Goal: Transaction & Acquisition: Purchase product/service

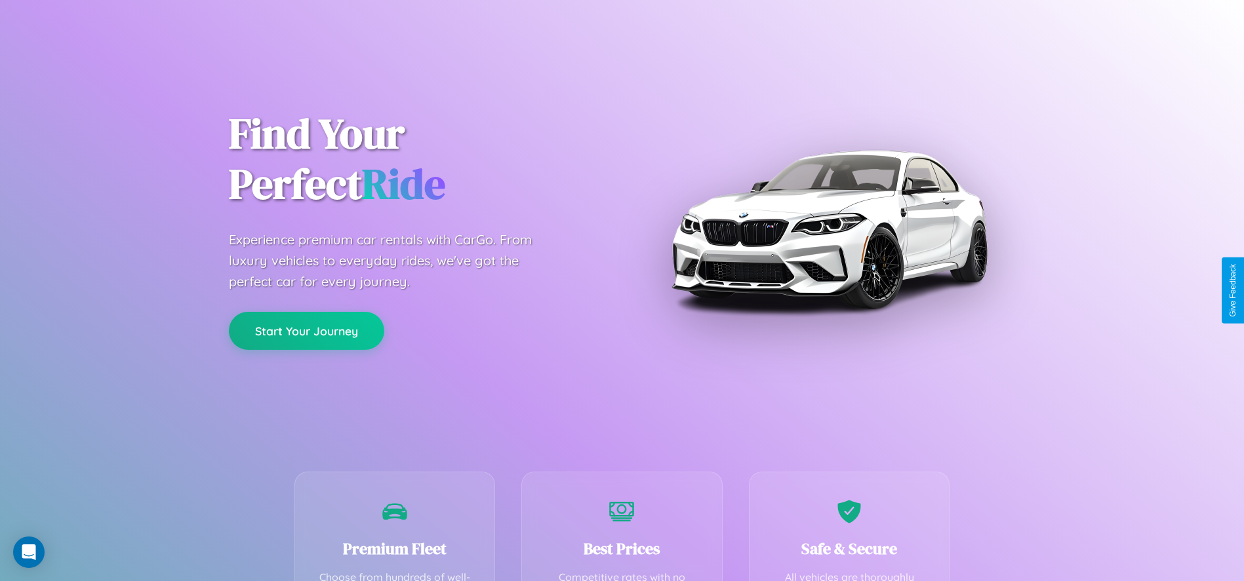
scroll to position [403, 0]
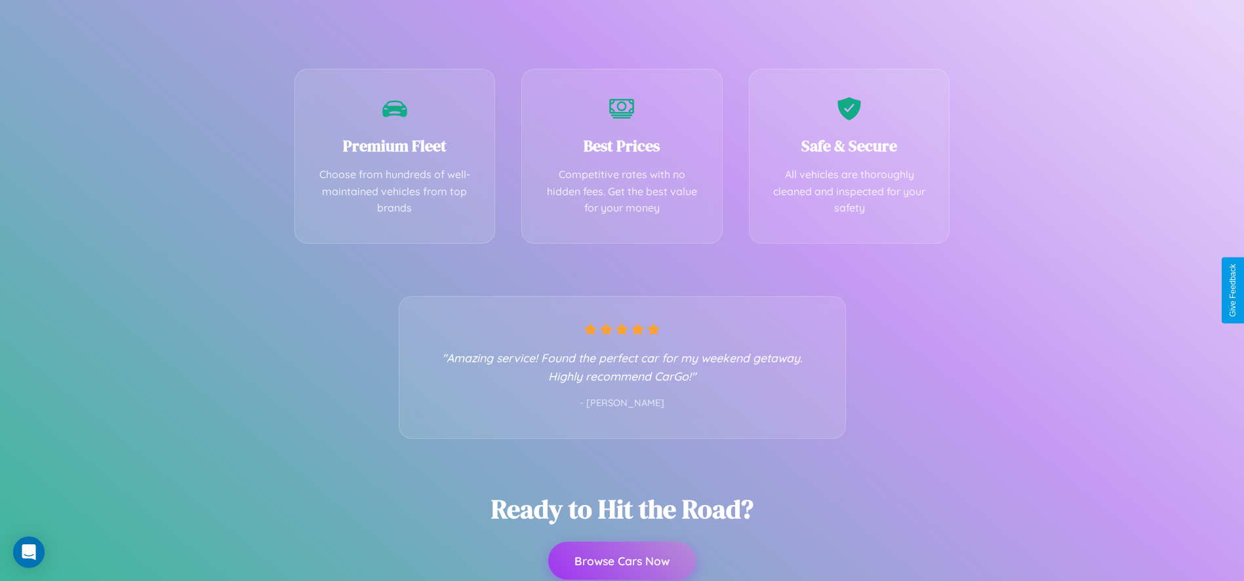
click at [621, 561] on button "Browse Cars Now" at bounding box center [622, 561] width 148 height 38
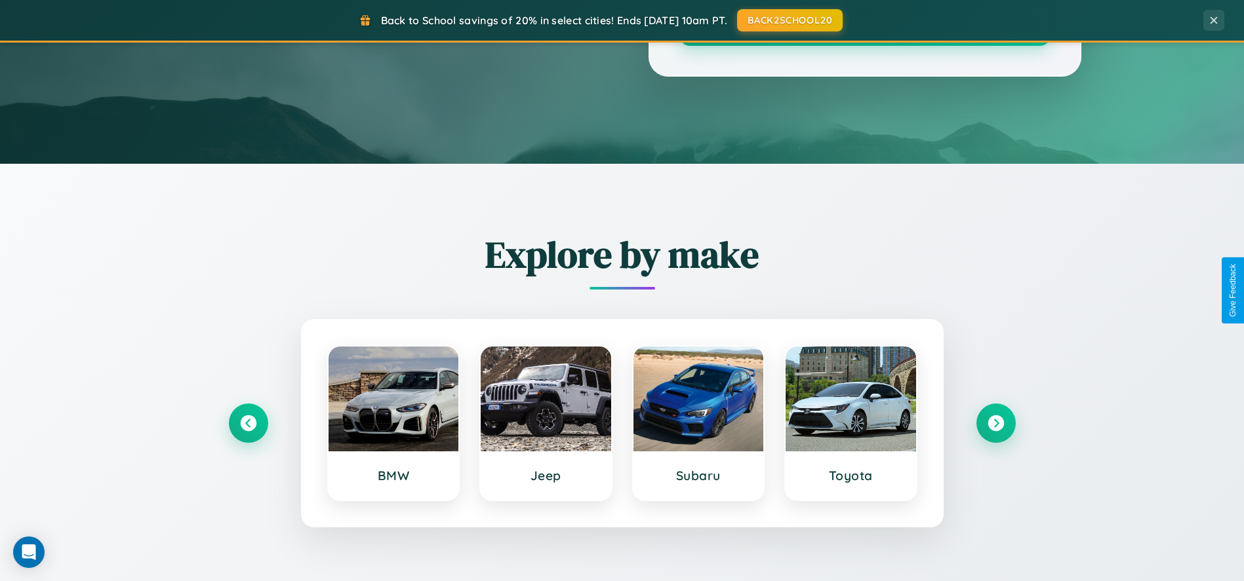
scroll to position [898, 0]
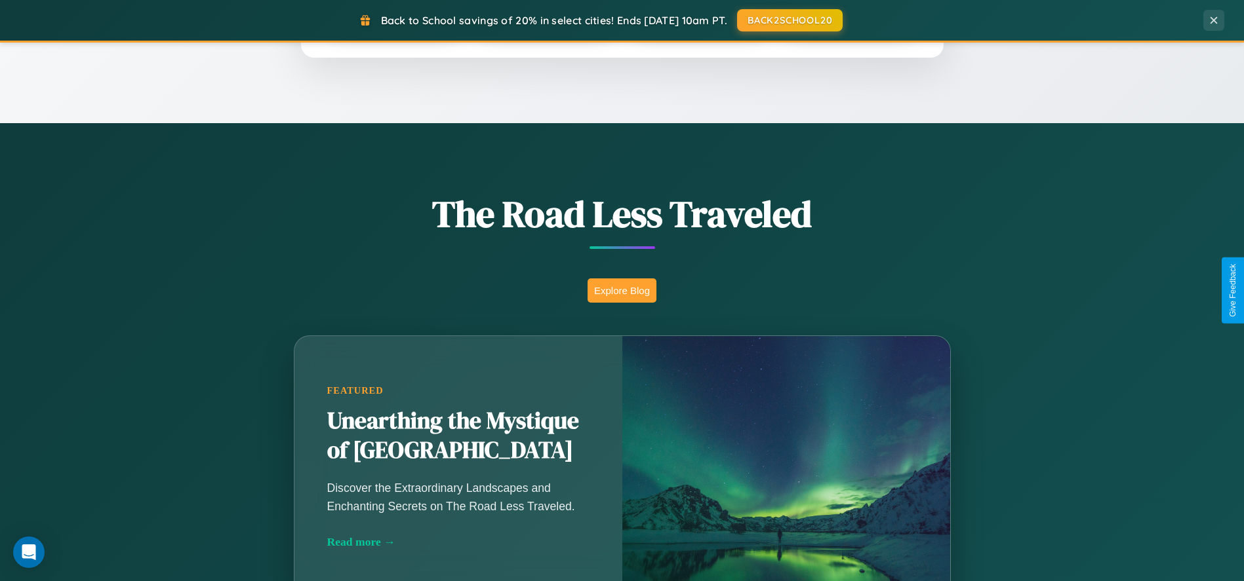
click at [621, 290] on button "Explore Blog" at bounding box center [621, 291] width 69 height 24
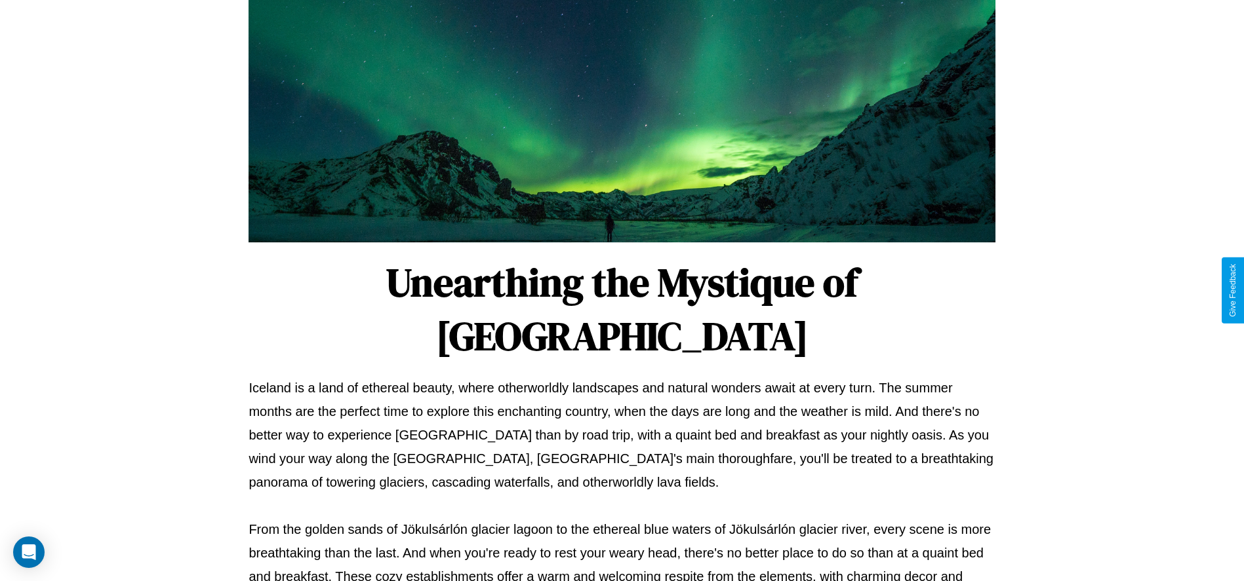
scroll to position [435, 0]
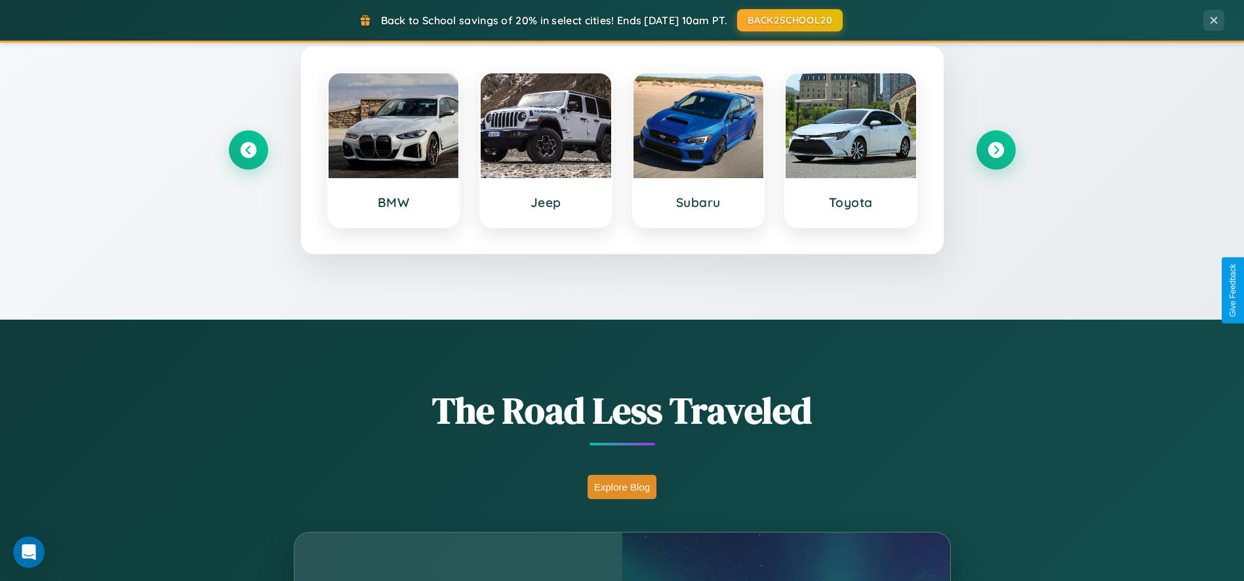
scroll to position [42, 0]
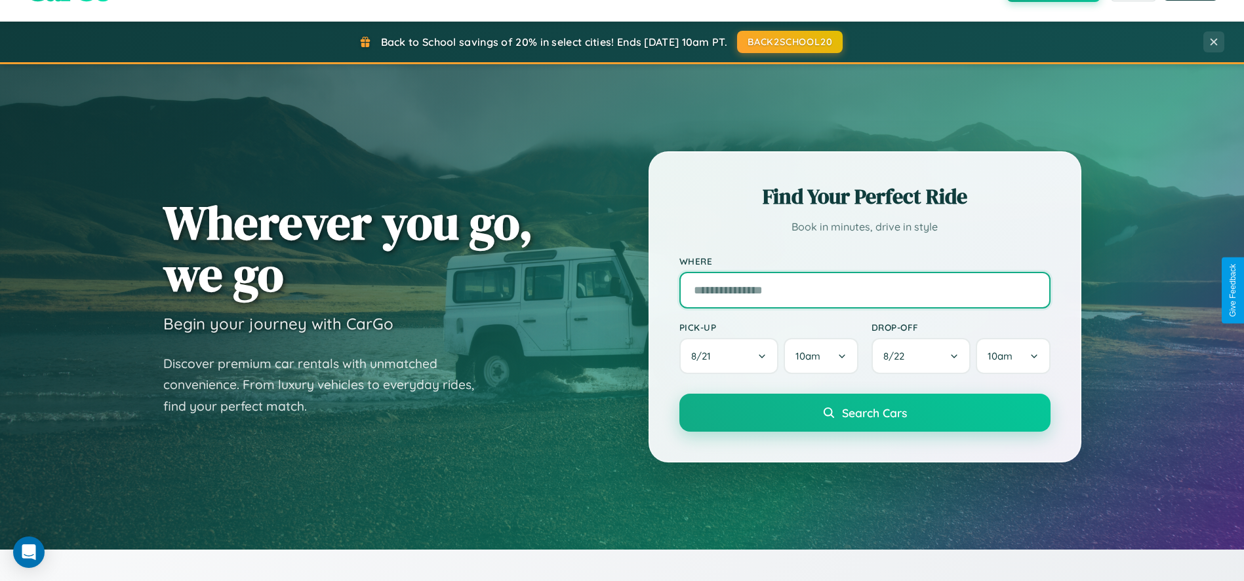
click at [864, 290] on input "text" at bounding box center [864, 290] width 371 height 37
type input "**********"
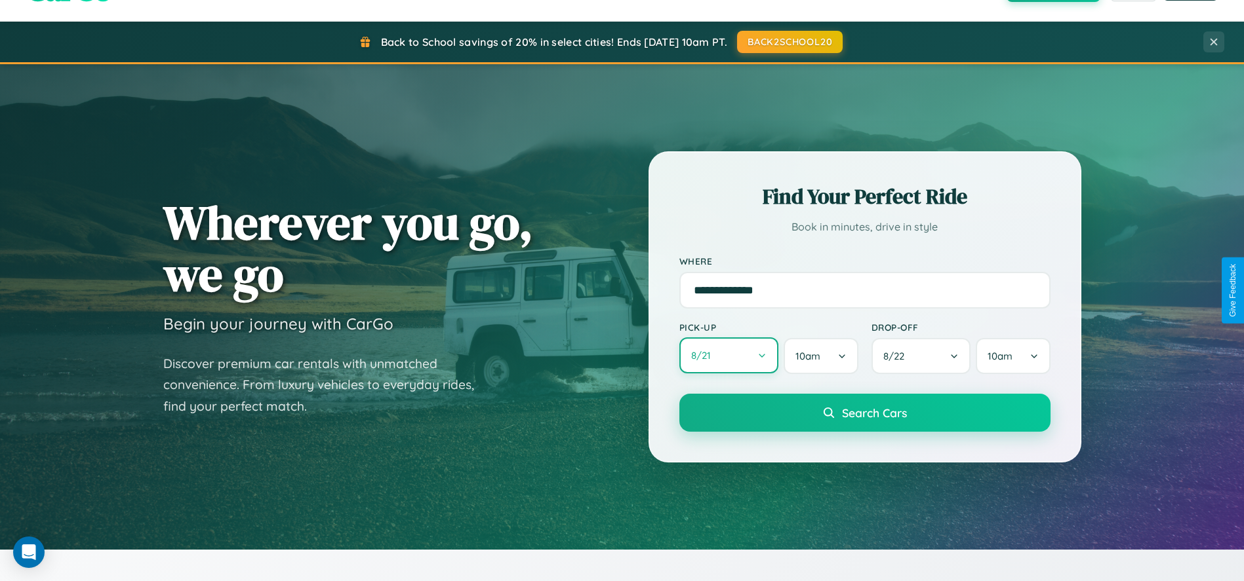
click at [728, 357] on button "8 / 21" at bounding box center [729, 356] width 100 height 36
select select "*"
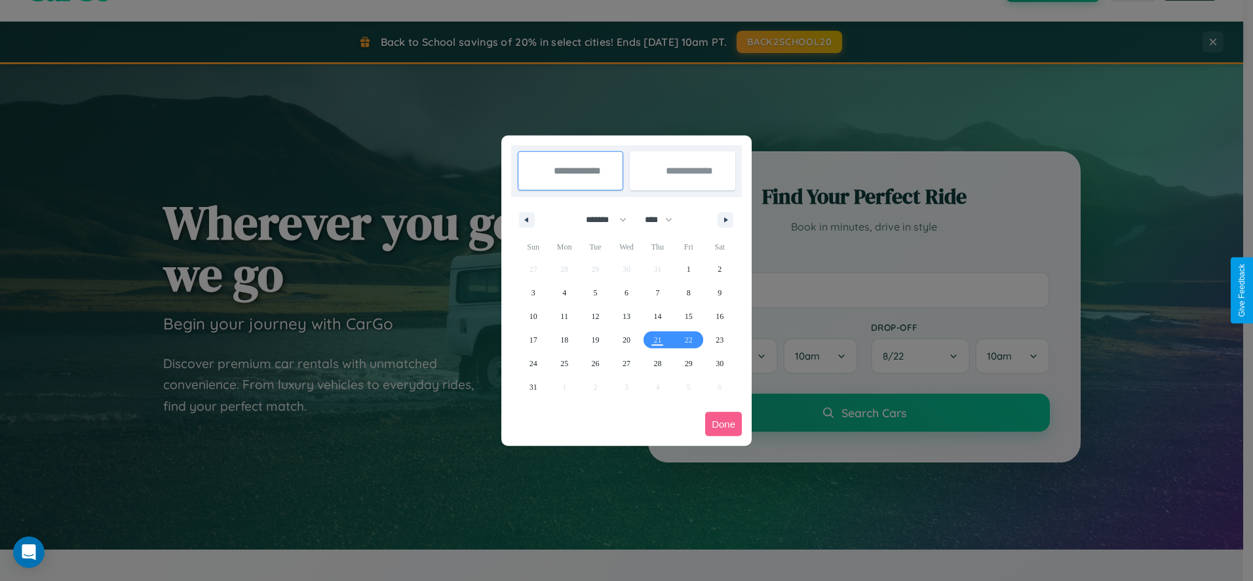
drag, startPoint x: 601, startPoint y: 220, endPoint x: 627, endPoint y: 263, distance: 50.6
click at [601, 220] on select "******* ******** ***** ***** *** **** **** ****** ********* ******* ******** **…" at bounding box center [604, 220] width 56 height 22
drag, startPoint x: 665, startPoint y: 220, endPoint x: 627, endPoint y: 263, distance: 57.6
click at [665, 220] on select "**** **** **** **** **** **** **** **** **** **** **** **** **** **** **** ****…" at bounding box center [658, 220] width 39 height 22
select select "****"
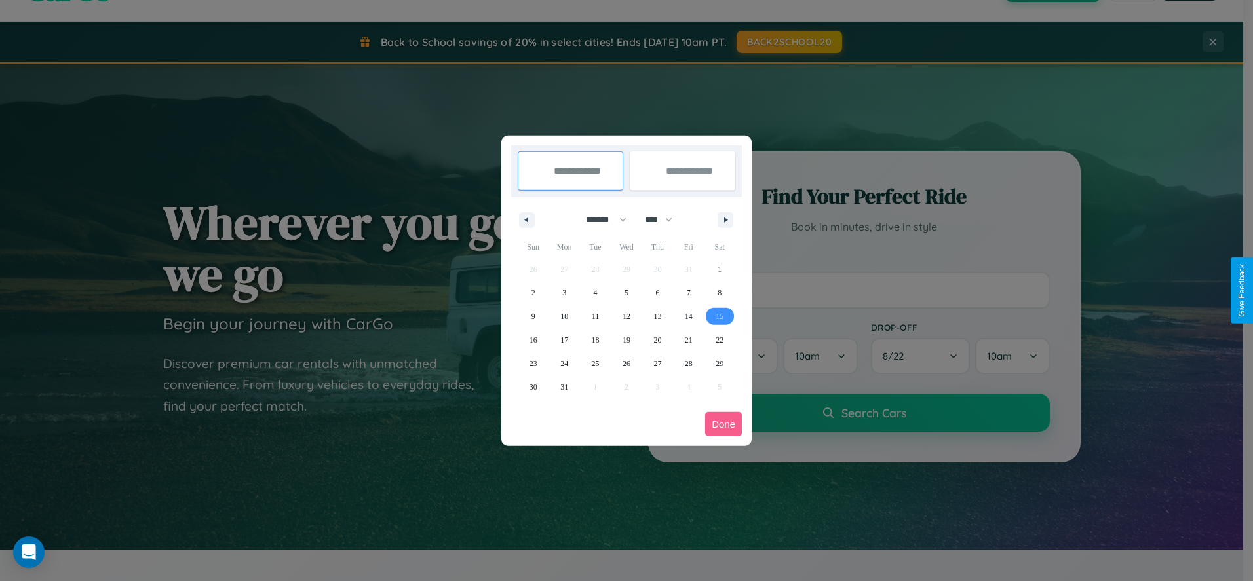
click at [720, 316] on span "15" at bounding box center [720, 317] width 8 height 24
type input "**********"
click at [658, 340] on span "20" at bounding box center [658, 340] width 8 height 24
type input "**********"
click at [724, 424] on button "Done" at bounding box center [723, 424] width 37 height 24
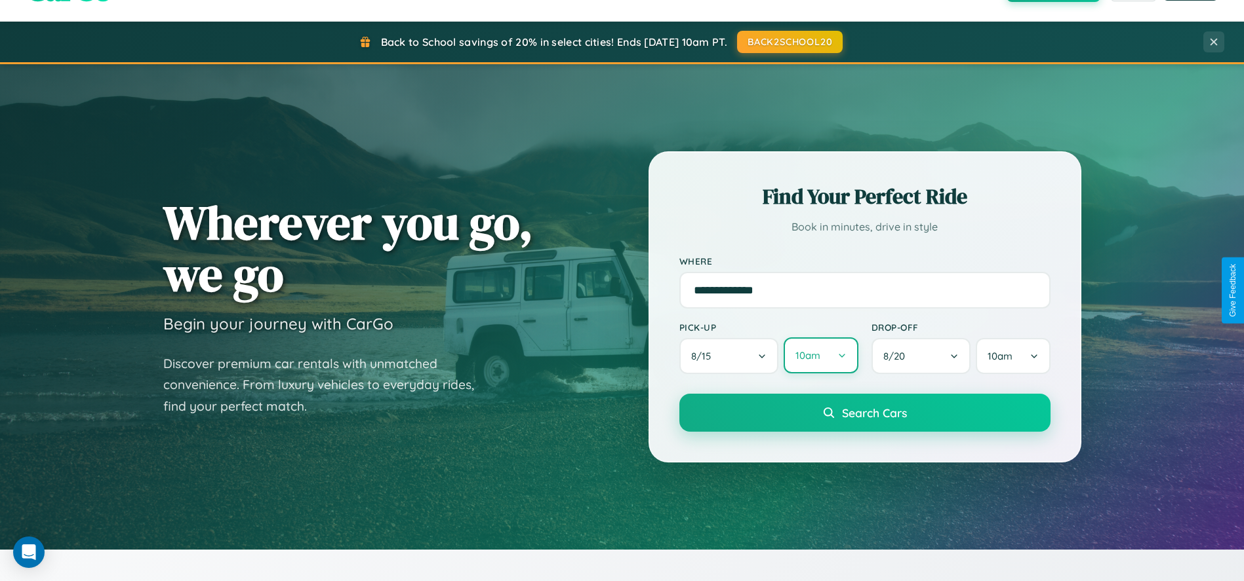
click at [820, 357] on button "10am" at bounding box center [820, 356] width 74 height 36
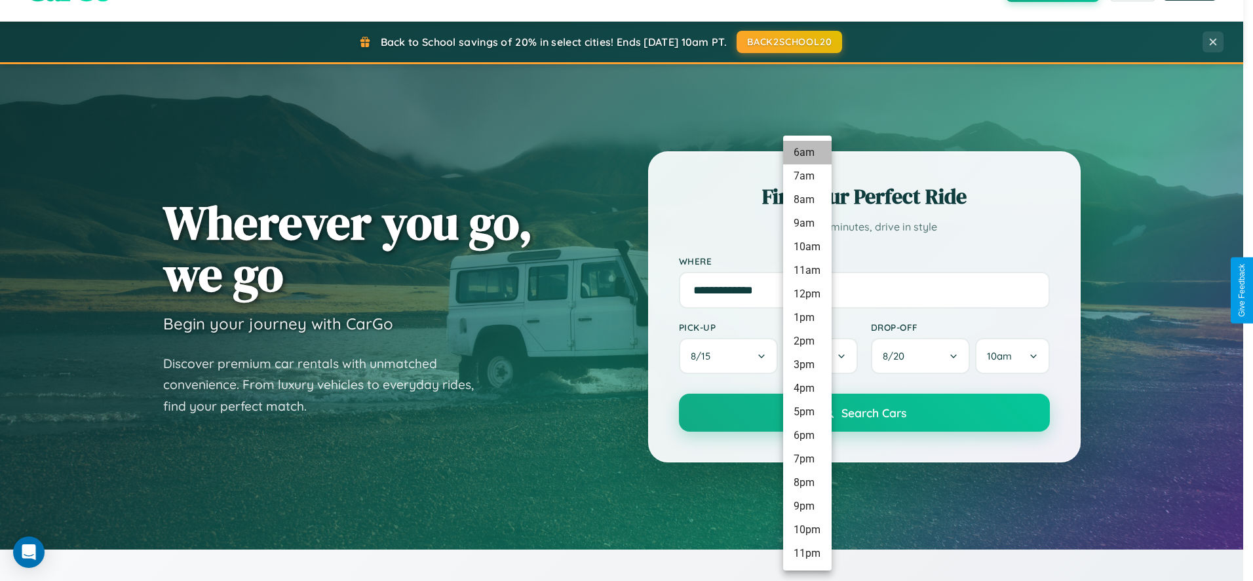
click at [807, 153] on li "6am" at bounding box center [807, 153] width 49 height 24
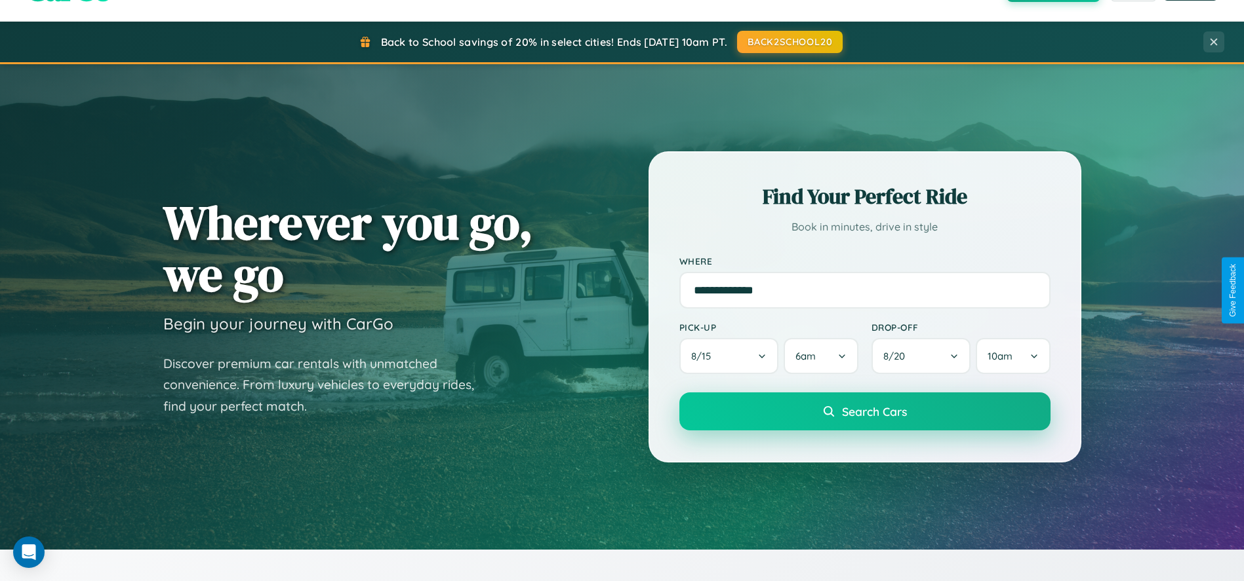
click at [864, 413] on span "Search Cars" at bounding box center [874, 411] width 65 height 14
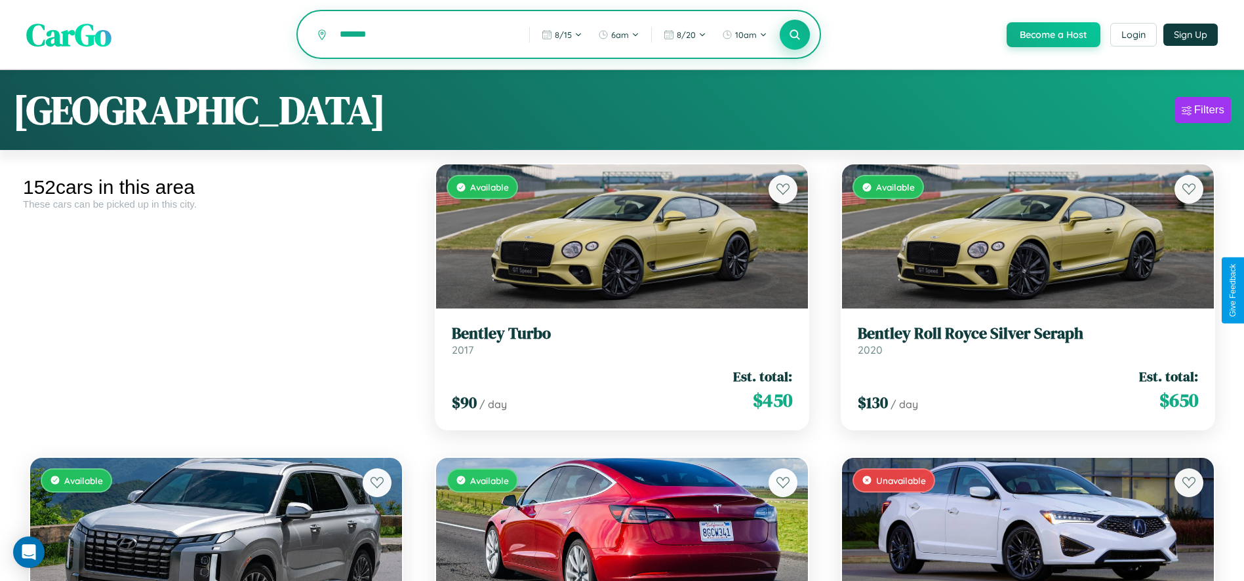
type input "*******"
click at [794, 35] on icon at bounding box center [795, 34] width 12 height 12
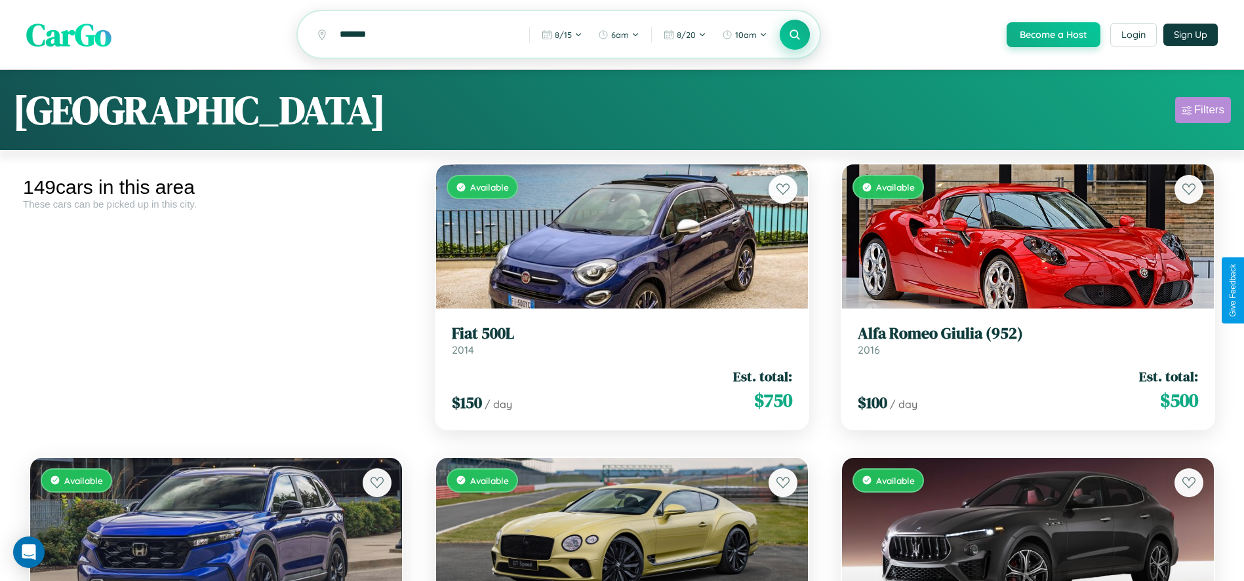
click at [1202, 112] on div "Filters" at bounding box center [1209, 110] width 30 height 13
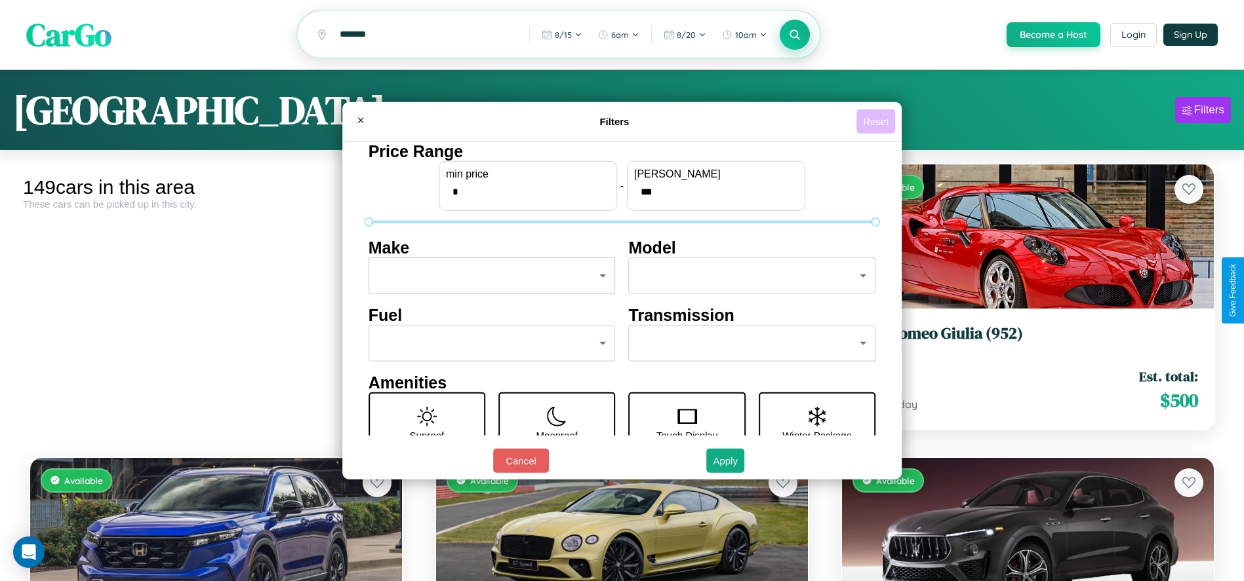
click at [878, 121] on button "Reset" at bounding box center [875, 121] width 39 height 24
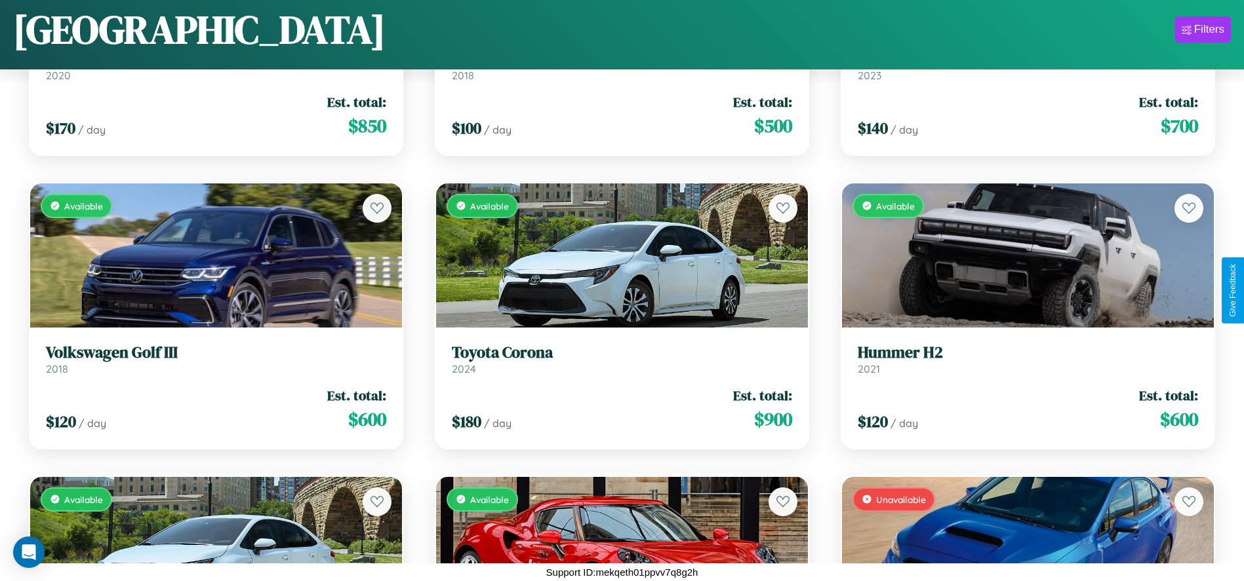
scroll to position [5184, 0]
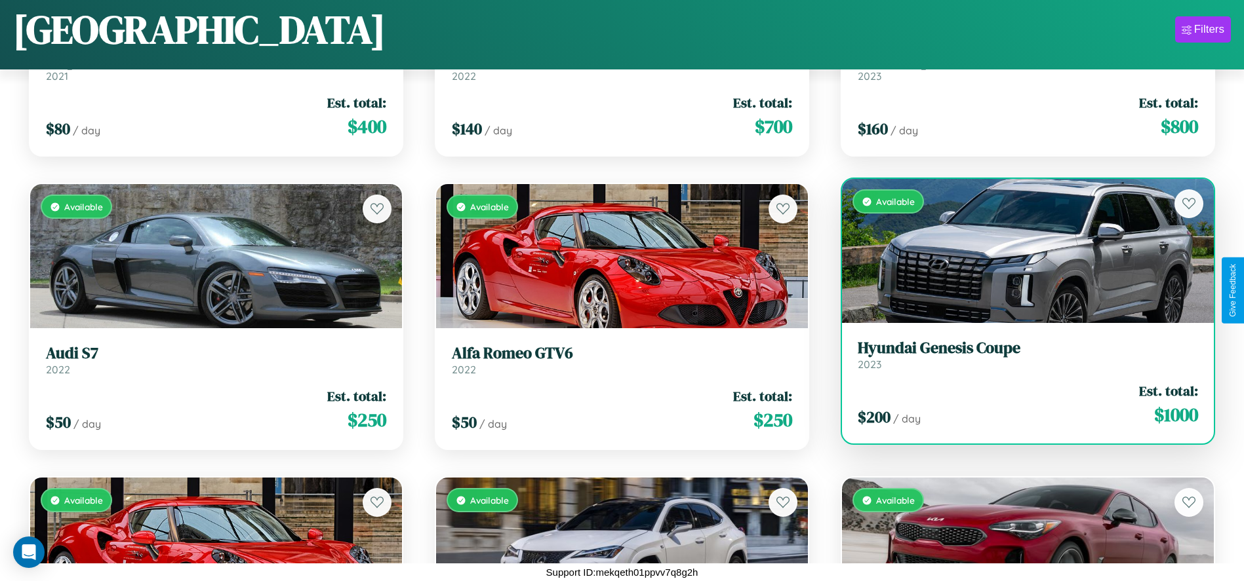
click at [1019, 360] on link "Hyundai Genesis Coupe 2023" at bounding box center [1027, 355] width 340 height 32
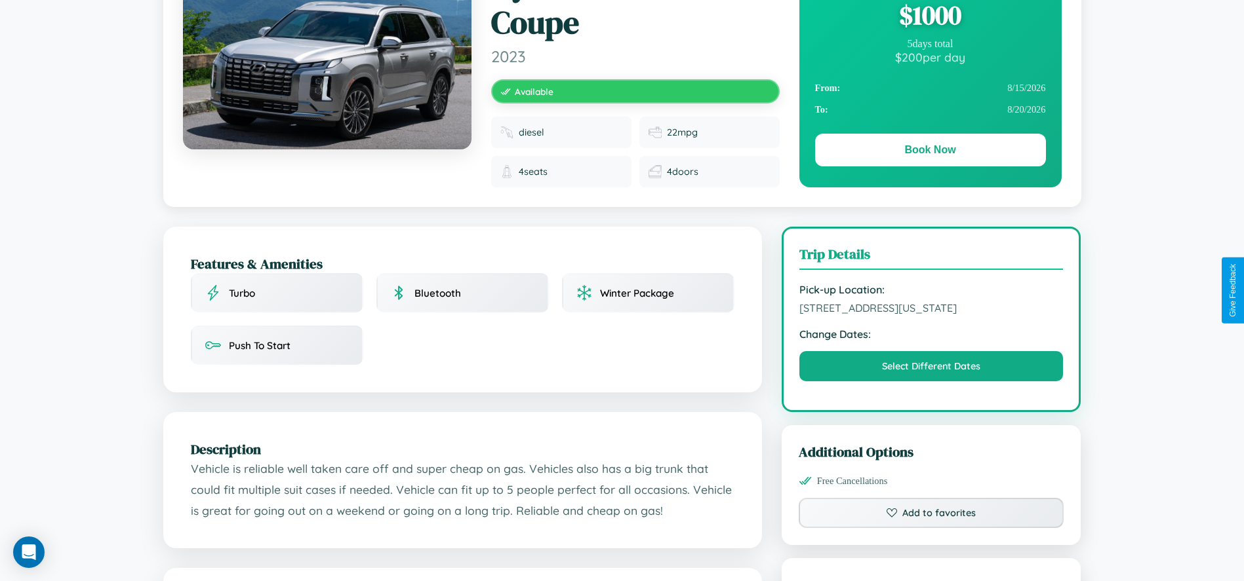
scroll to position [465, 0]
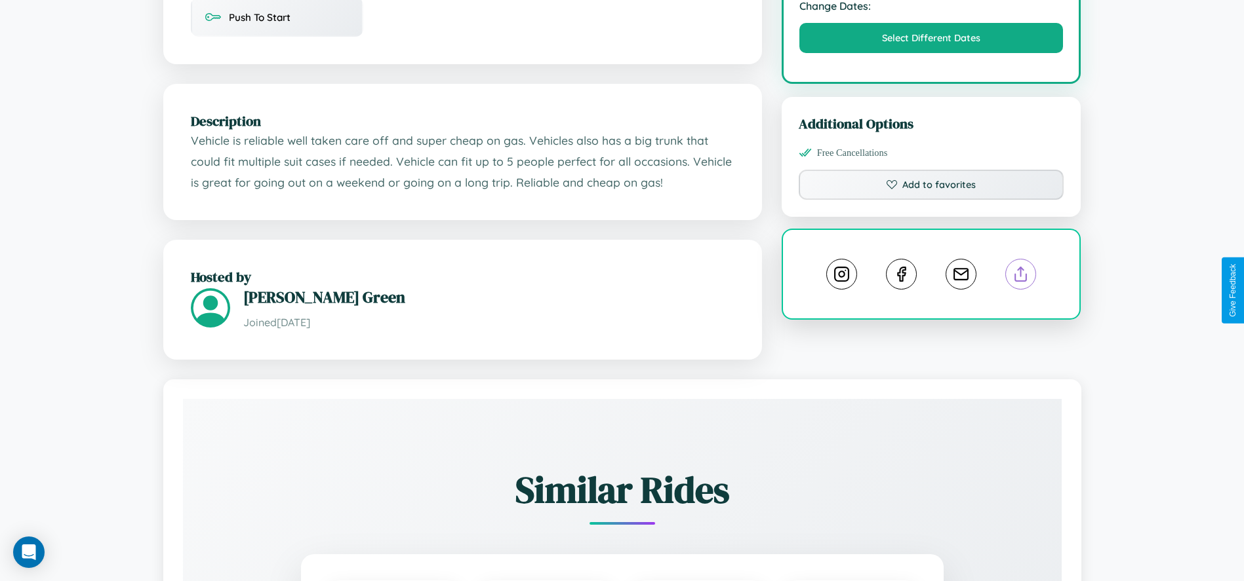
click at [1021, 277] on line at bounding box center [1021, 271] width 0 height 9
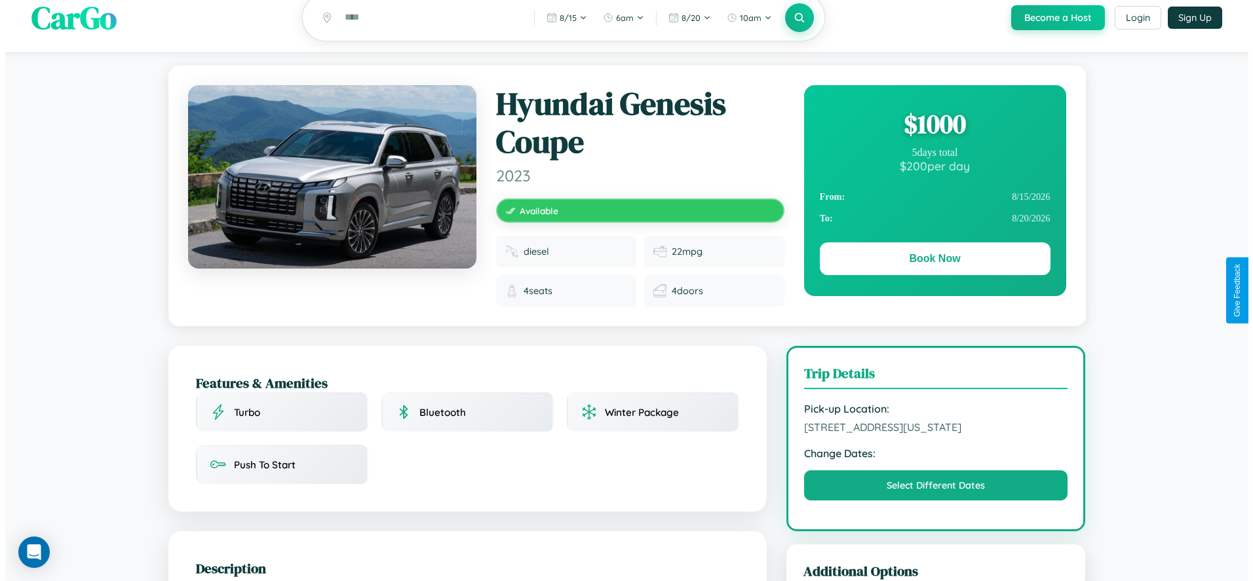
scroll to position [0, 0]
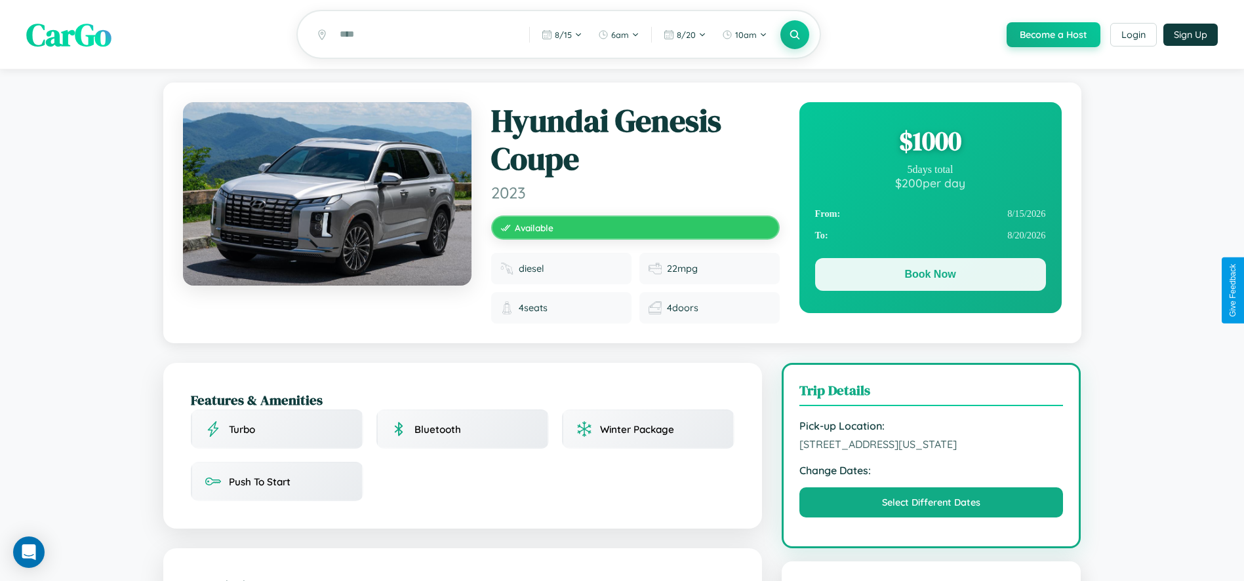
click at [930, 277] on button "Book Now" at bounding box center [930, 274] width 231 height 33
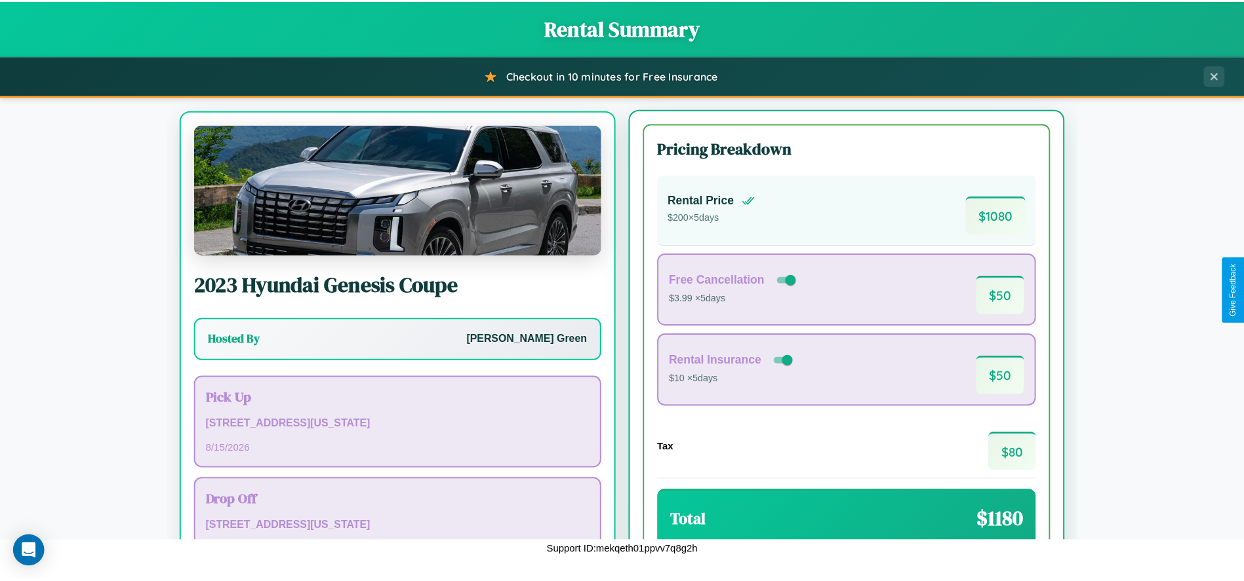
scroll to position [82, 0]
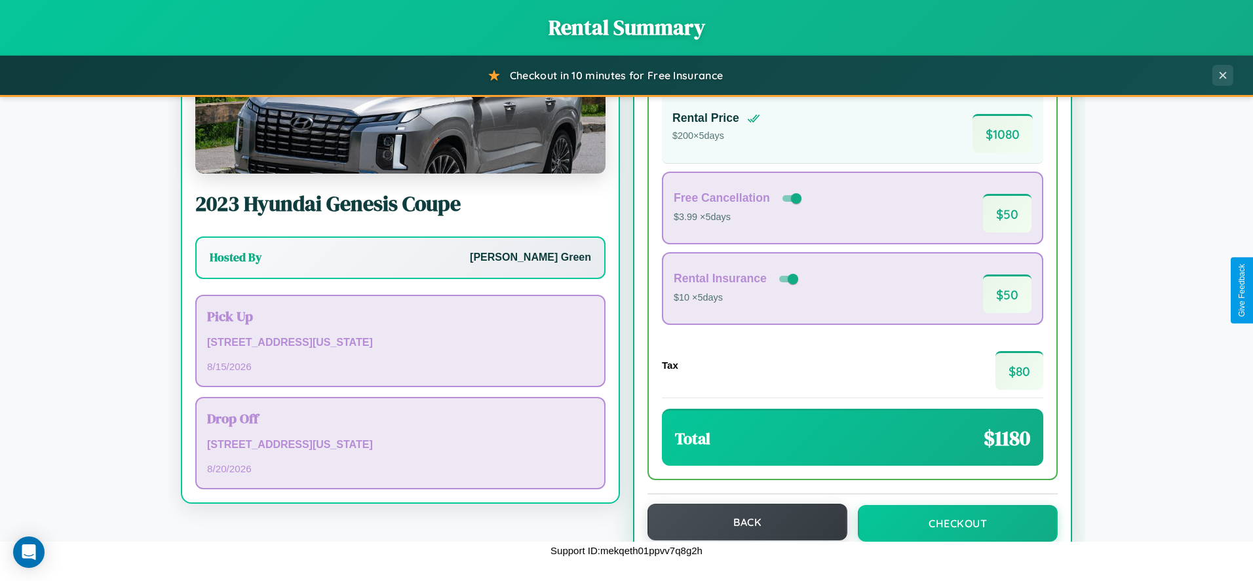
click at [741, 522] on button "Back" at bounding box center [748, 522] width 200 height 37
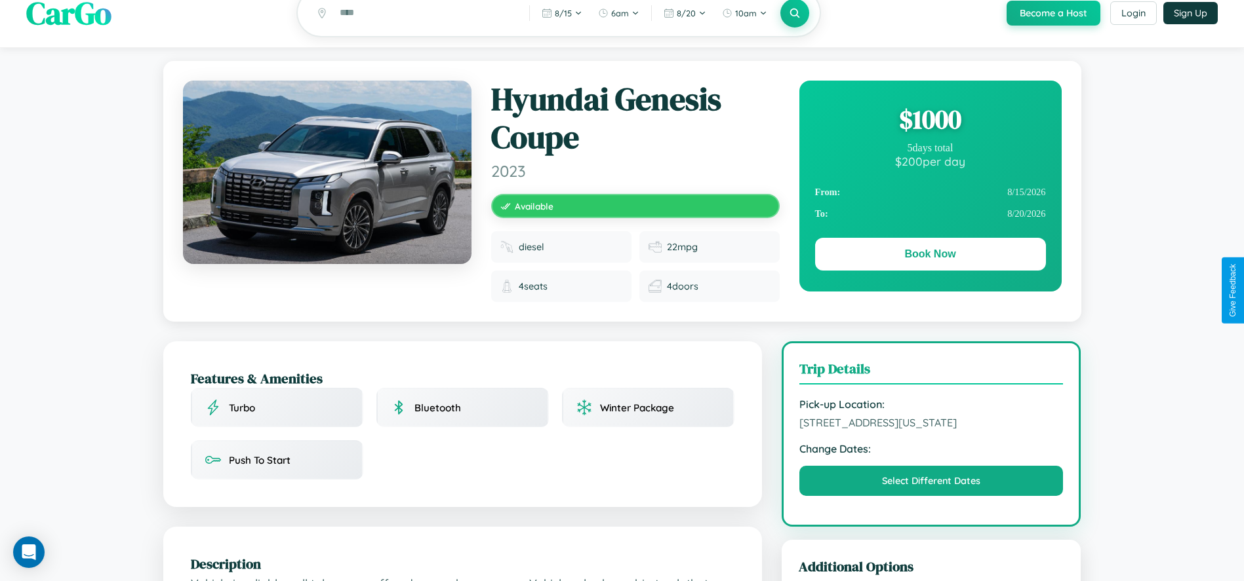
scroll to position [163, 0]
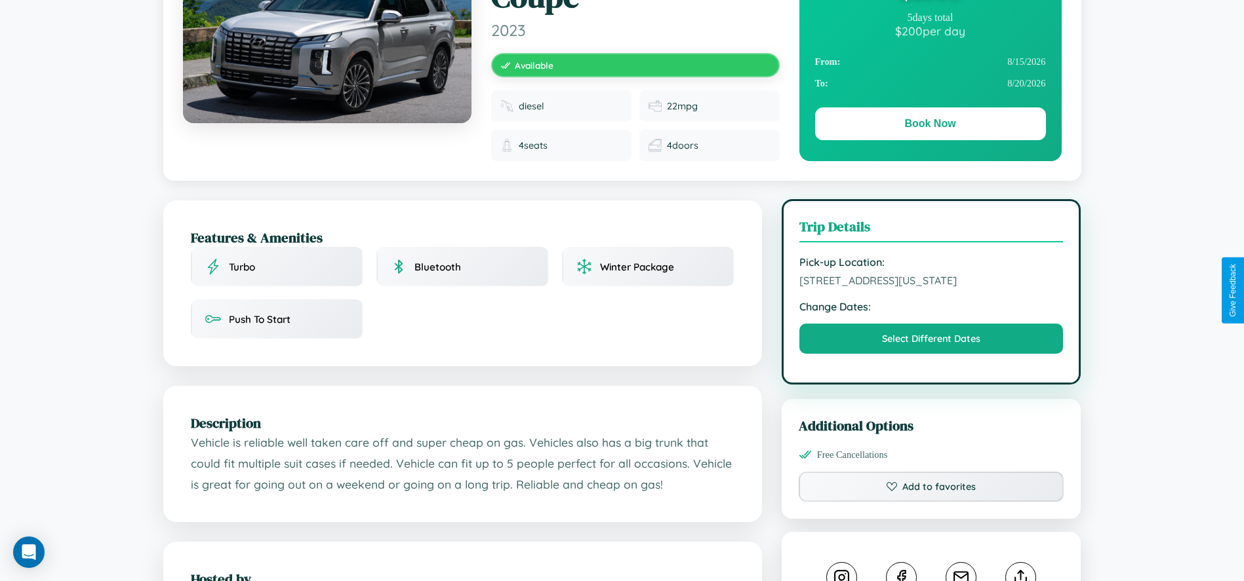
click at [931, 287] on span "[STREET_ADDRESS][US_STATE]" at bounding box center [931, 280] width 264 height 13
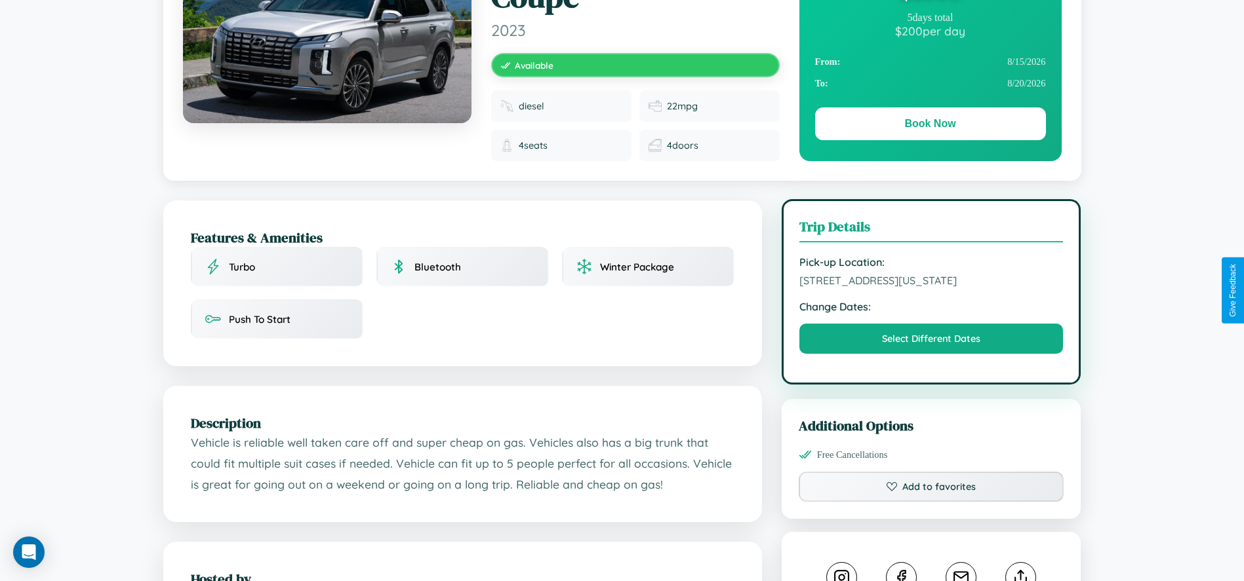
click at [931, 287] on span "[STREET_ADDRESS][US_STATE]" at bounding box center [931, 280] width 264 height 13
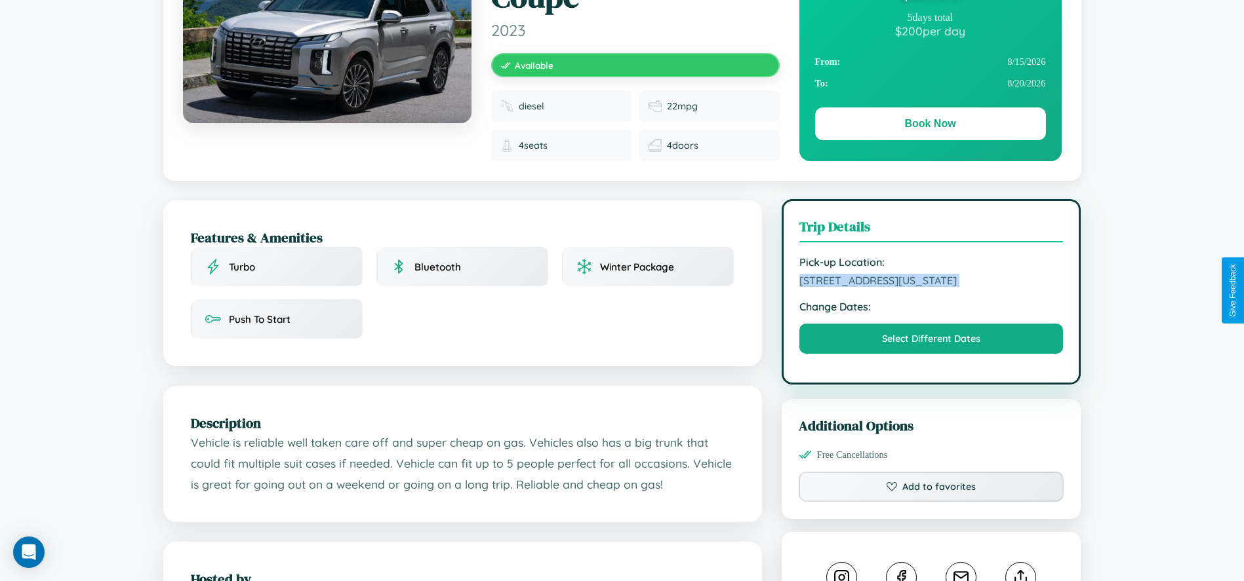
click at [931, 287] on span "[STREET_ADDRESS][US_STATE]" at bounding box center [931, 280] width 264 height 13
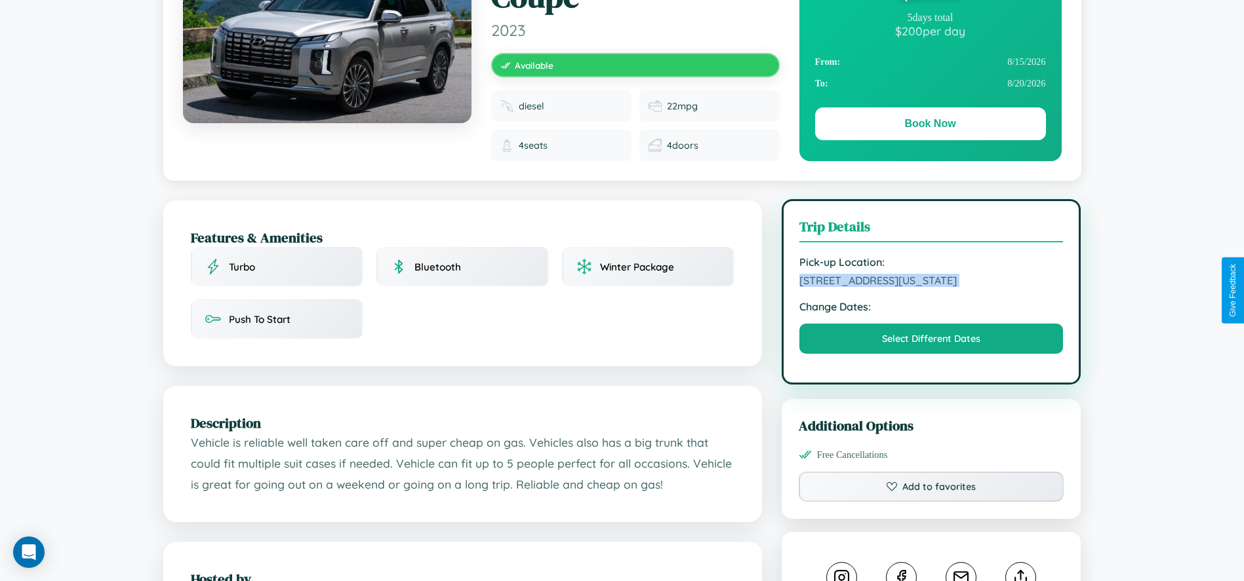
click at [931, 287] on span "[STREET_ADDRESS][US_STATE]" at bounding box center [931, 280] width 264 height 13
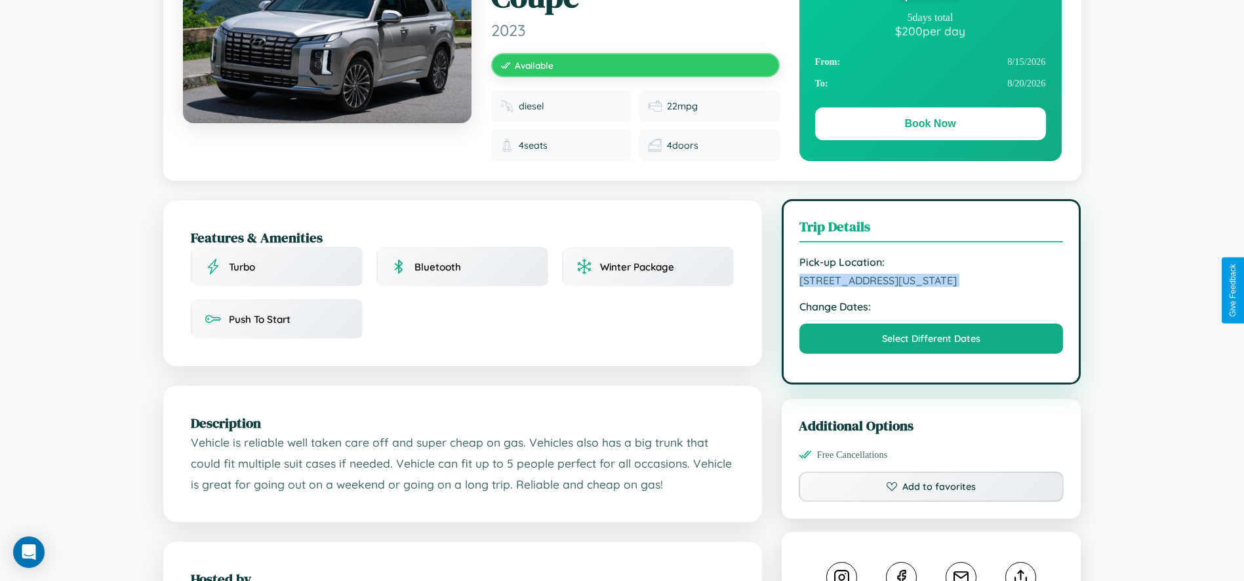
click at [931, 287] on span "[STREET_ADDRESS][US_STATE]" at bounding box center [931, 280] width 264 height 13
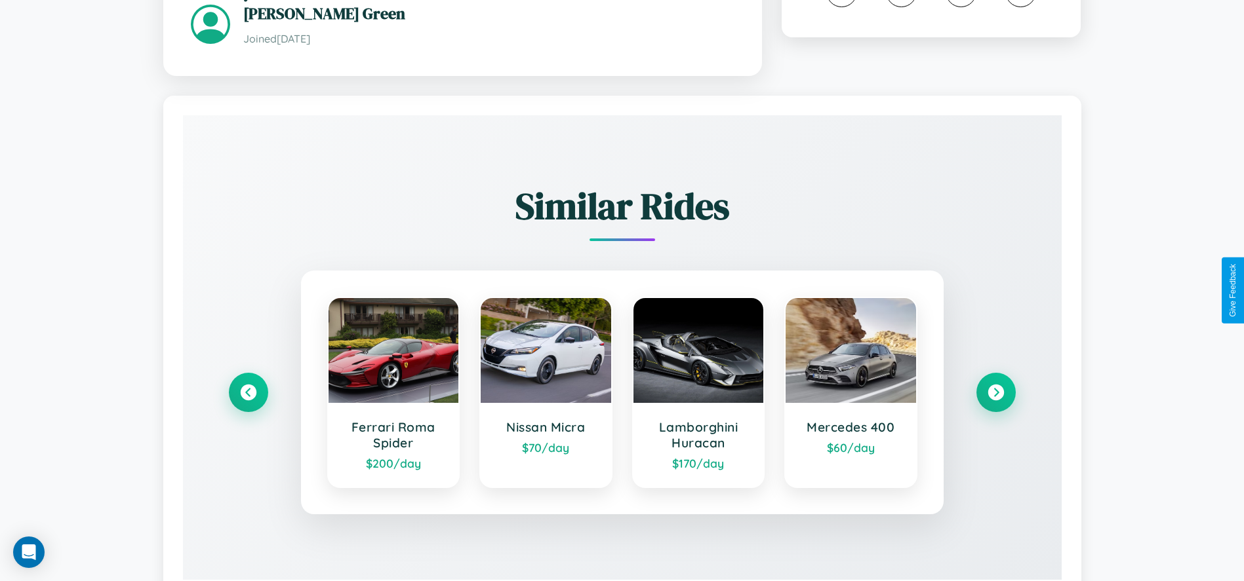
scroll to position [800, 0]
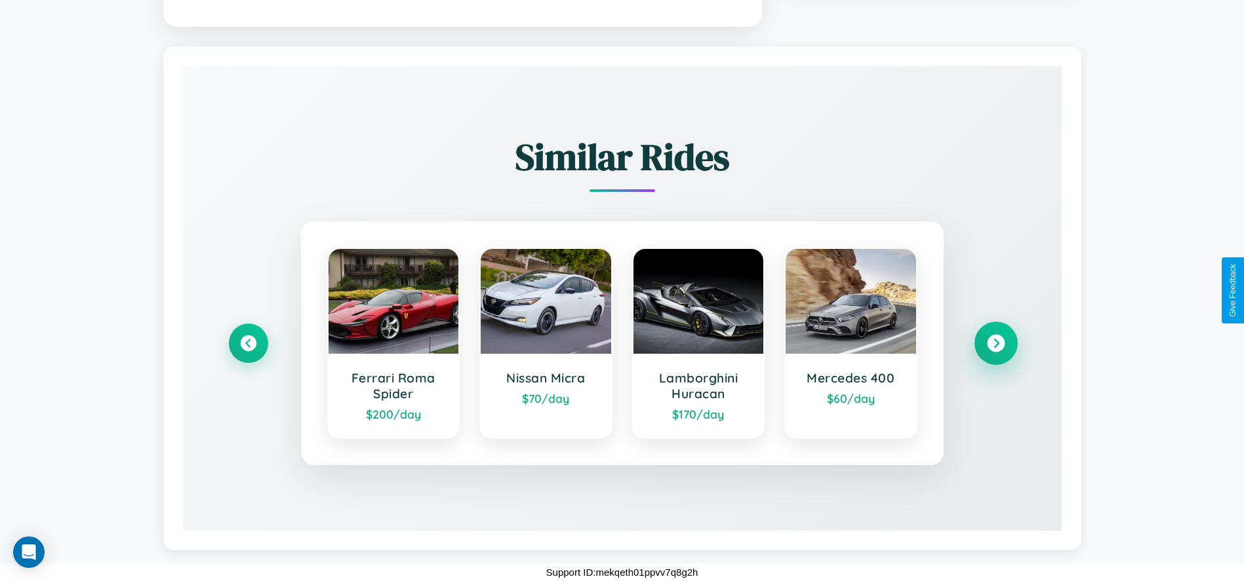
click at [995, 343] on icon at bounding box center [996, 344] width 18 height 18
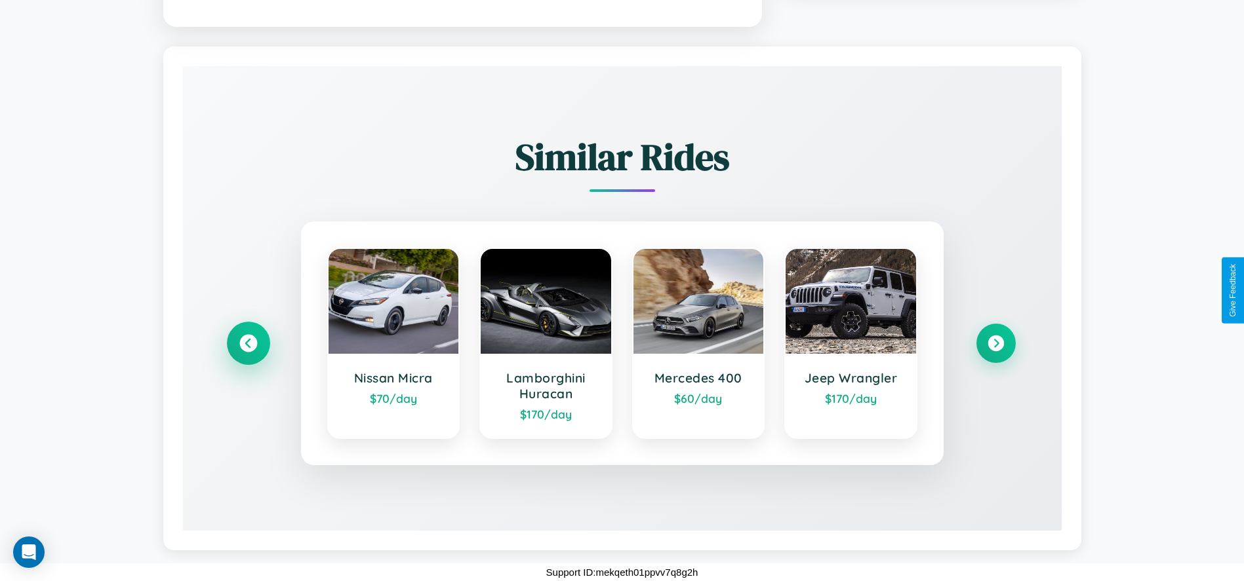
click at [248, 343] on icon at bounding box center [248, 344] width 18 height 18
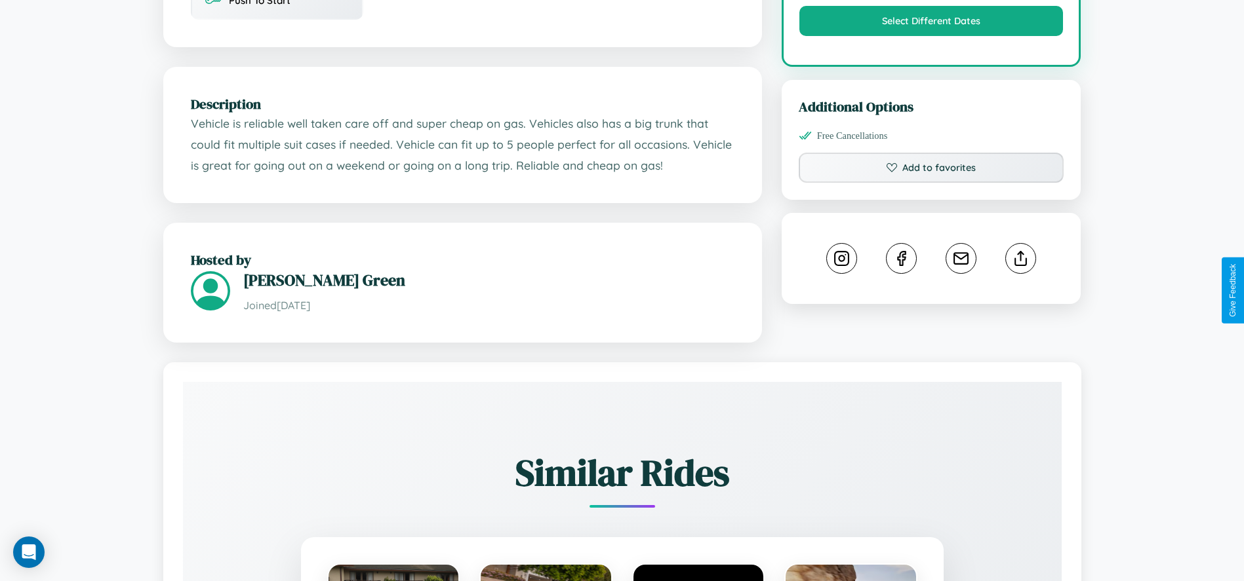
scroll to position [465, 0]
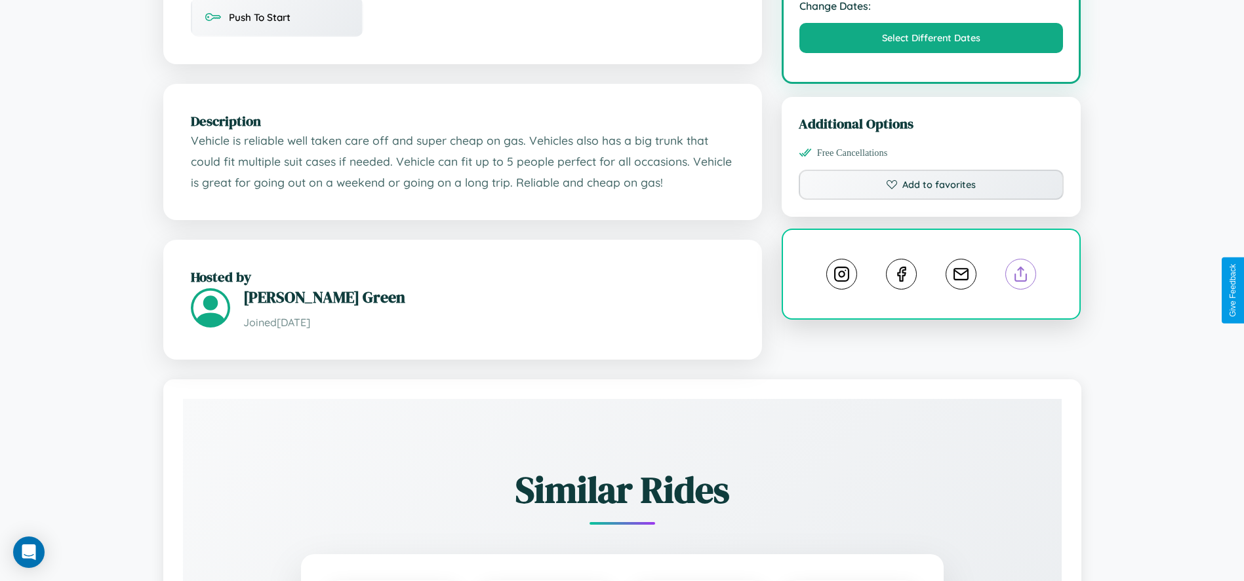
click at [1021, 277] on line at bounding box center [1021, 271] width 0 height 9
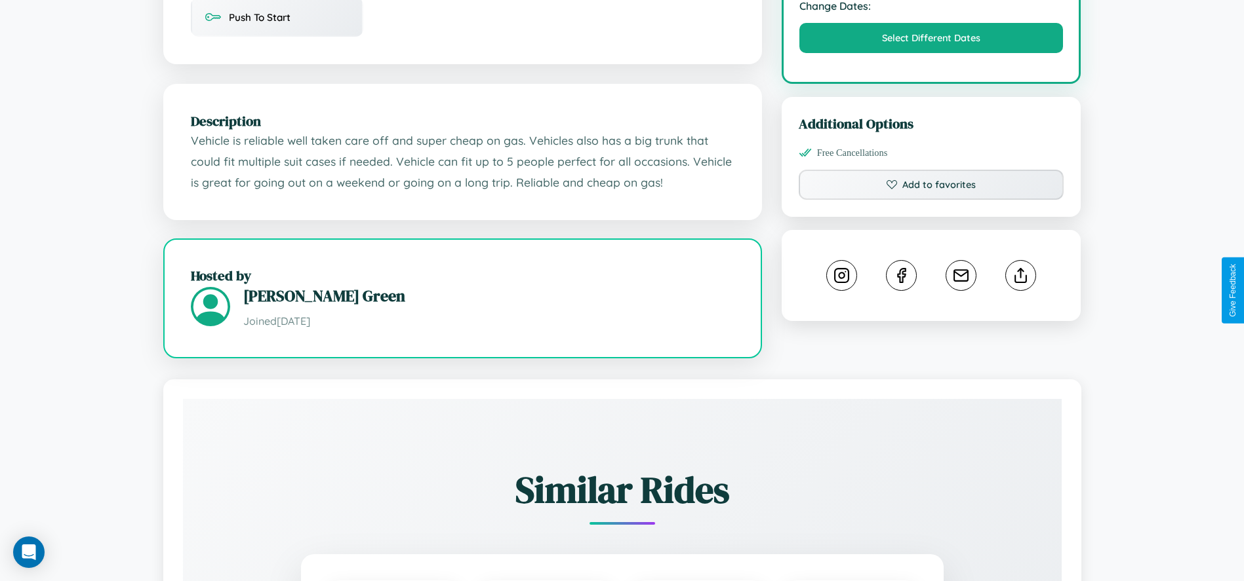
scroll to position [163, 0]
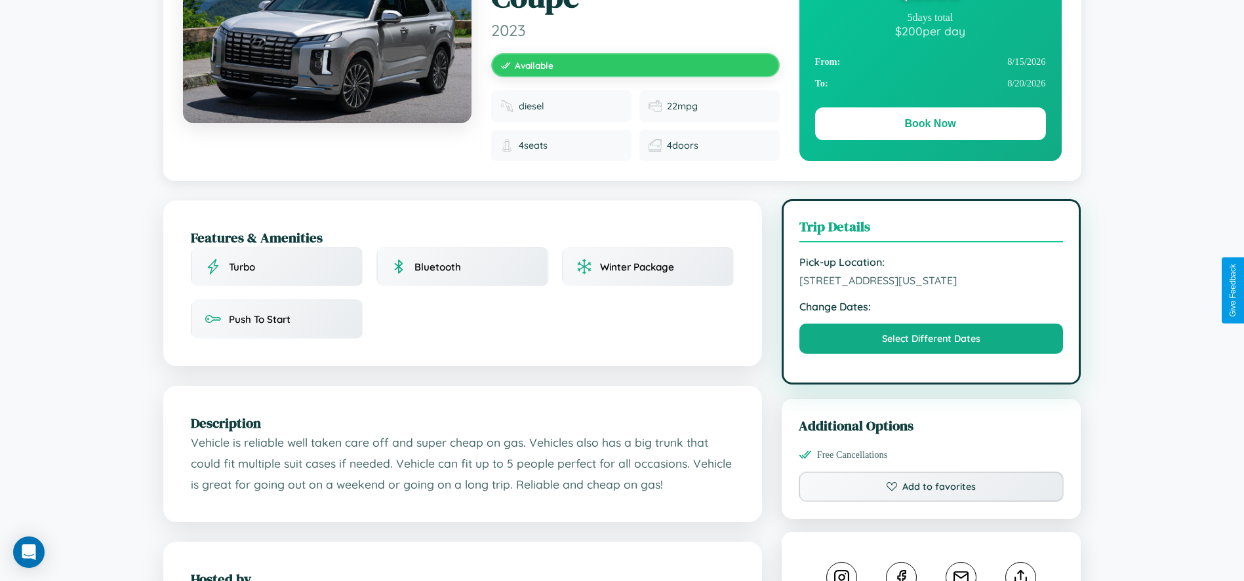
click at [931, 287] on span "[STREET_ADDRESS][US_STATE]" at bounding box center [931, 280] width 264 height 13
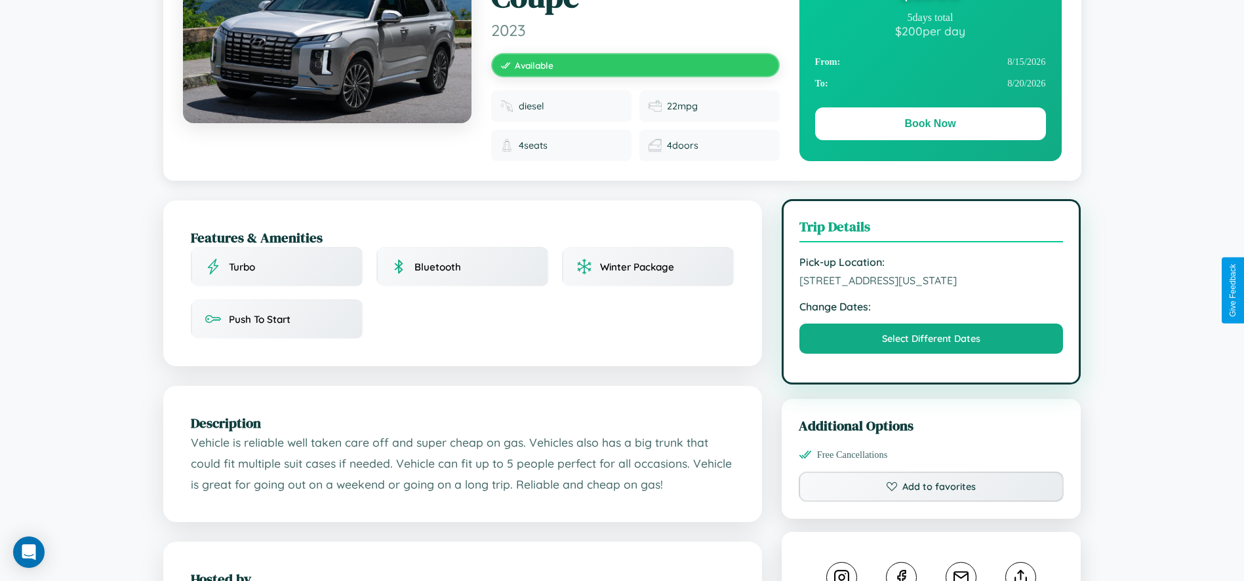
click at [931, 287] on span "[STREET_ADDRESS][US_STATE]" at bounding box center [931, 280] width 264 height 13
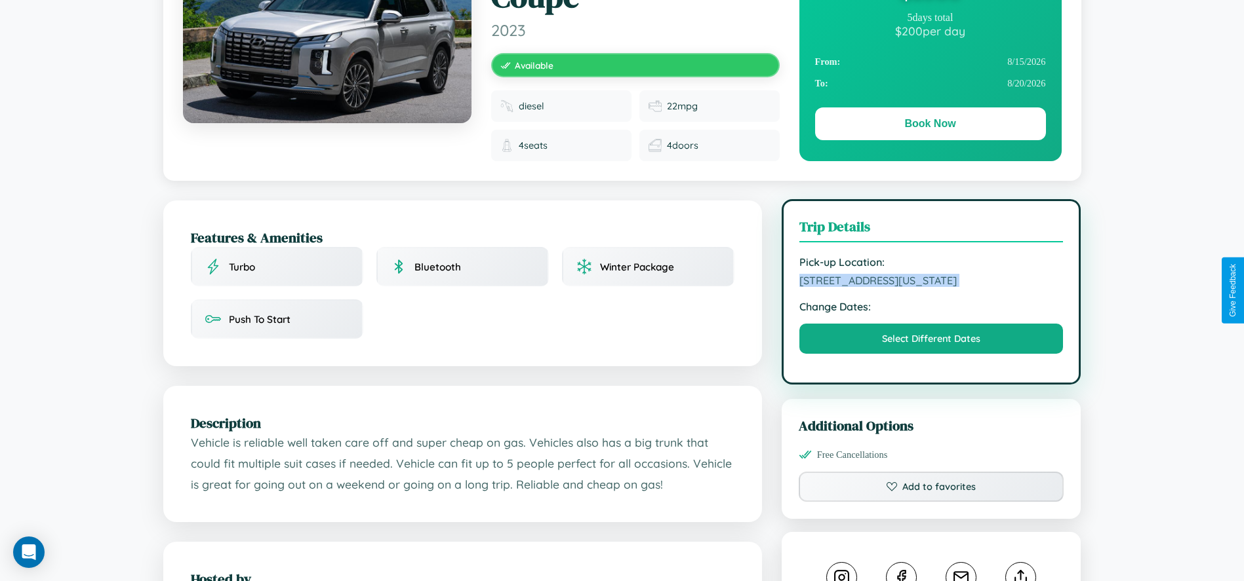
click at [931, 287] on span "[STREET_ADDRESS][US_STATE]" at bounding box center [931, 280] width 264 height 13
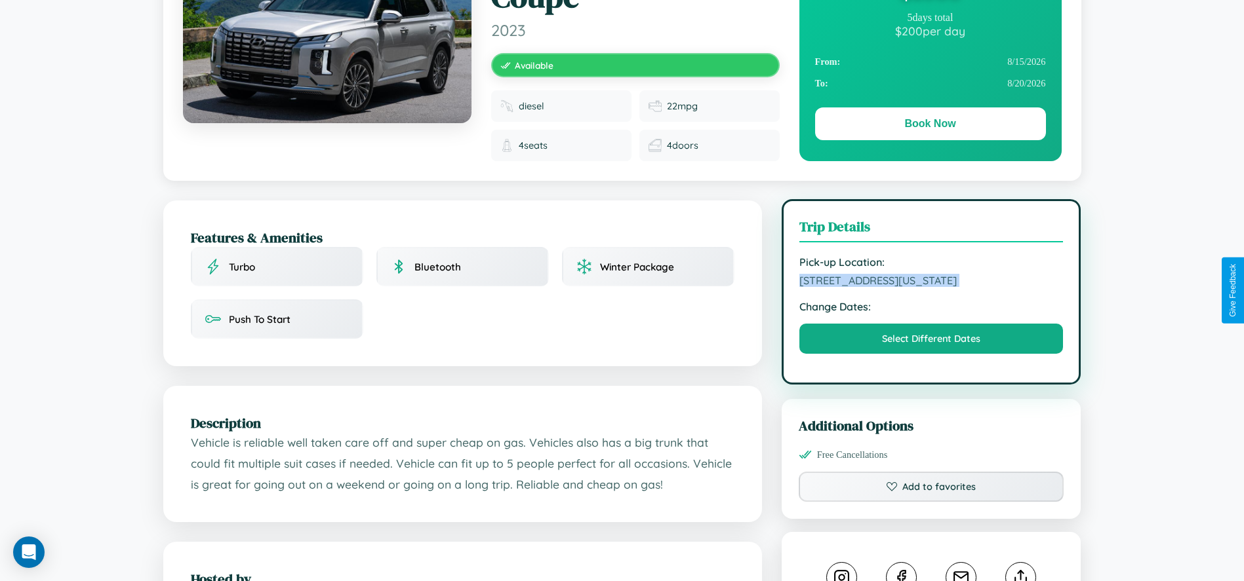
click at [931, 287] on span "[STREET_ADDRESS][US_STATE]" at bounding box center [931, 280] width 264 height 13
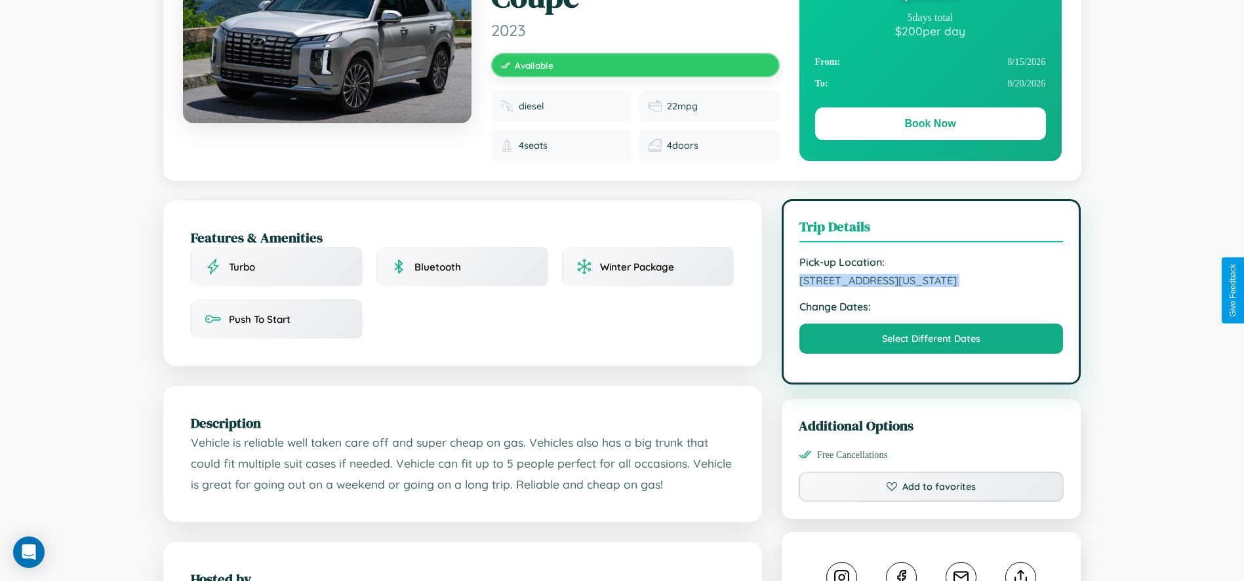
click at [931, 287] on span "[STREET_ADDRESS][US_STATE]" at bounding box center [931, 280] width 264 height 13
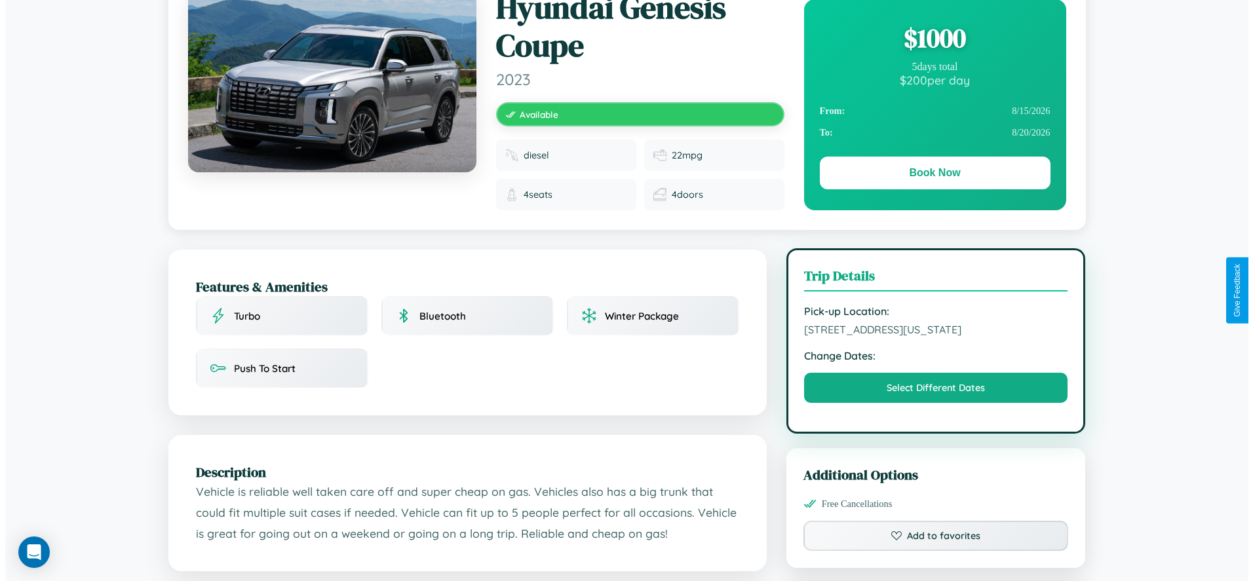
scroll to position [0, 0]
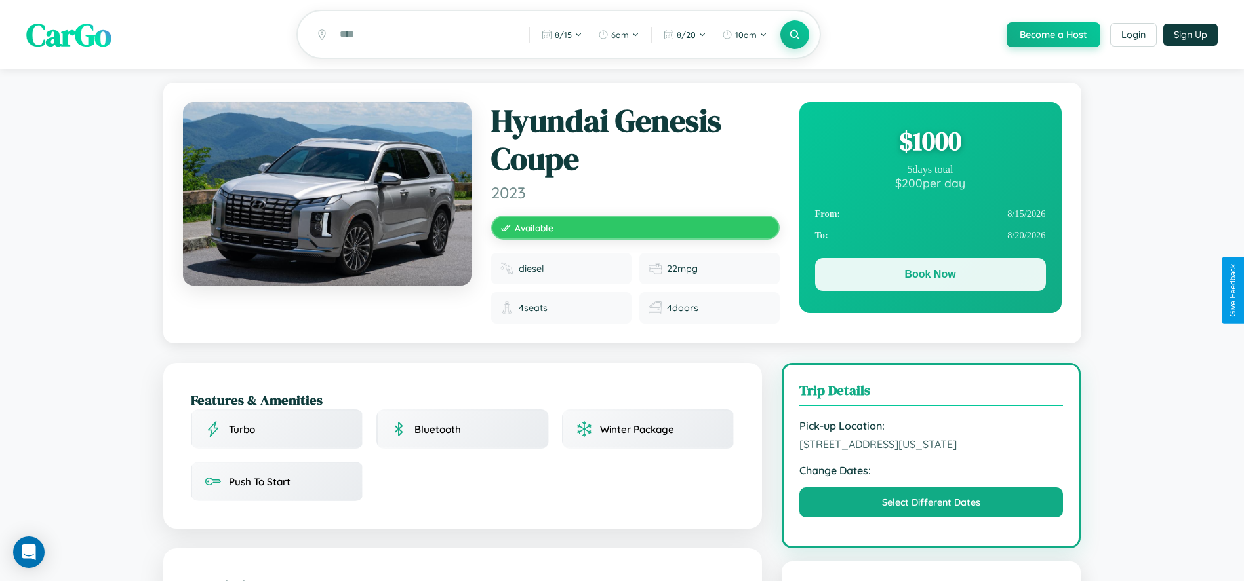
click at [930, 277] on button "Book Now" at bounding box center [930, 274] width 231 height 33
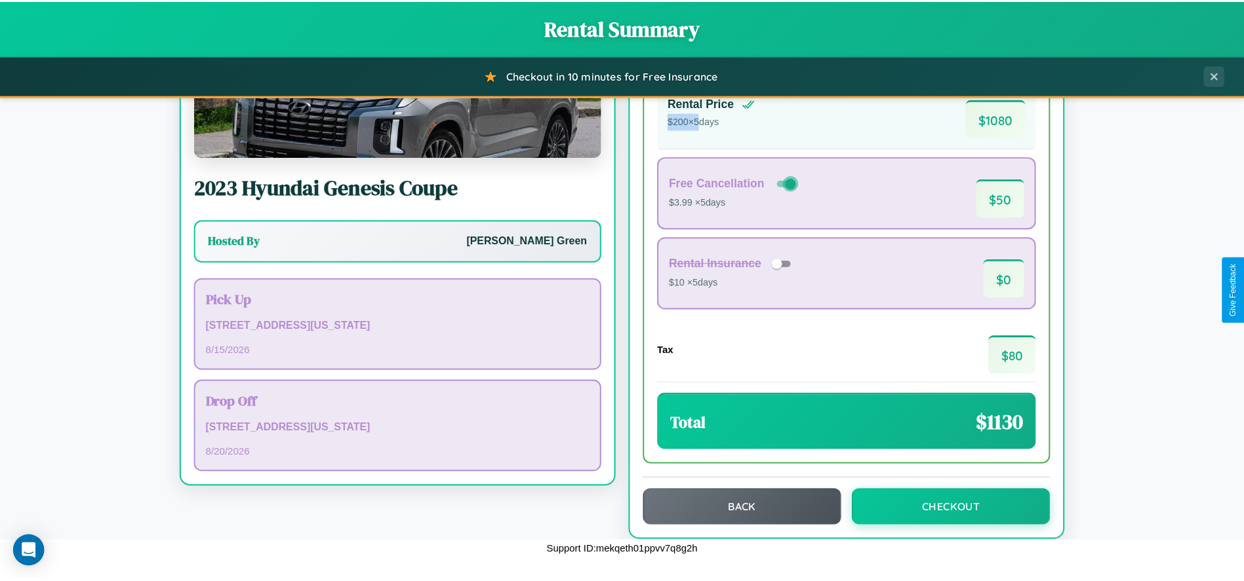
scroll to position [111, 0]
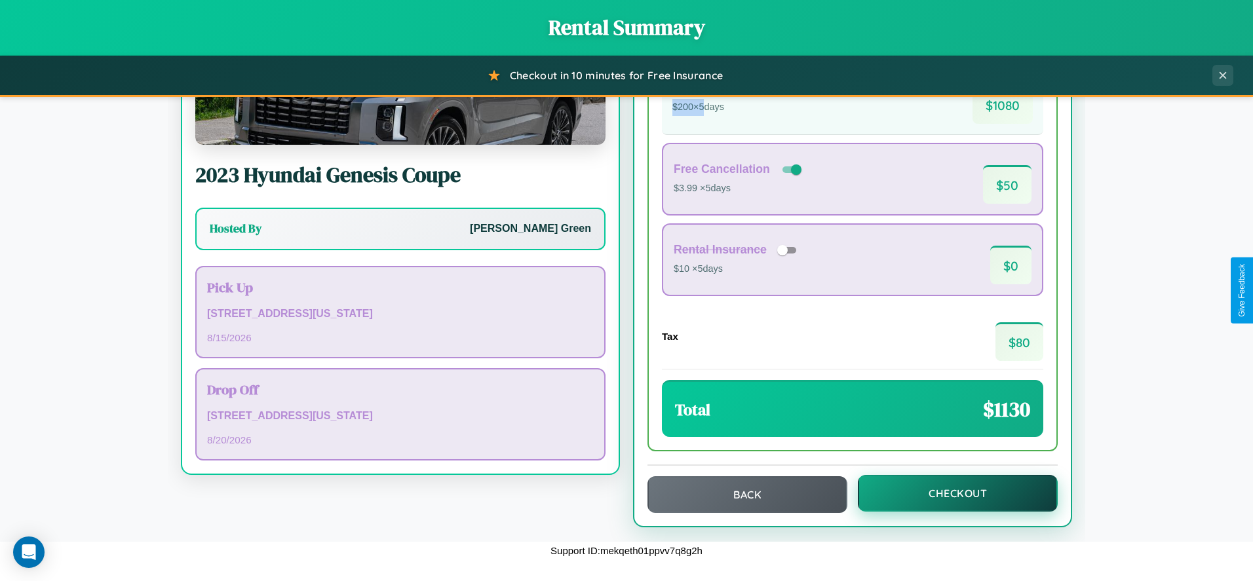
click at [949, 494] on button "Checkout" at bounding box center [958, 493] width 200 height 37
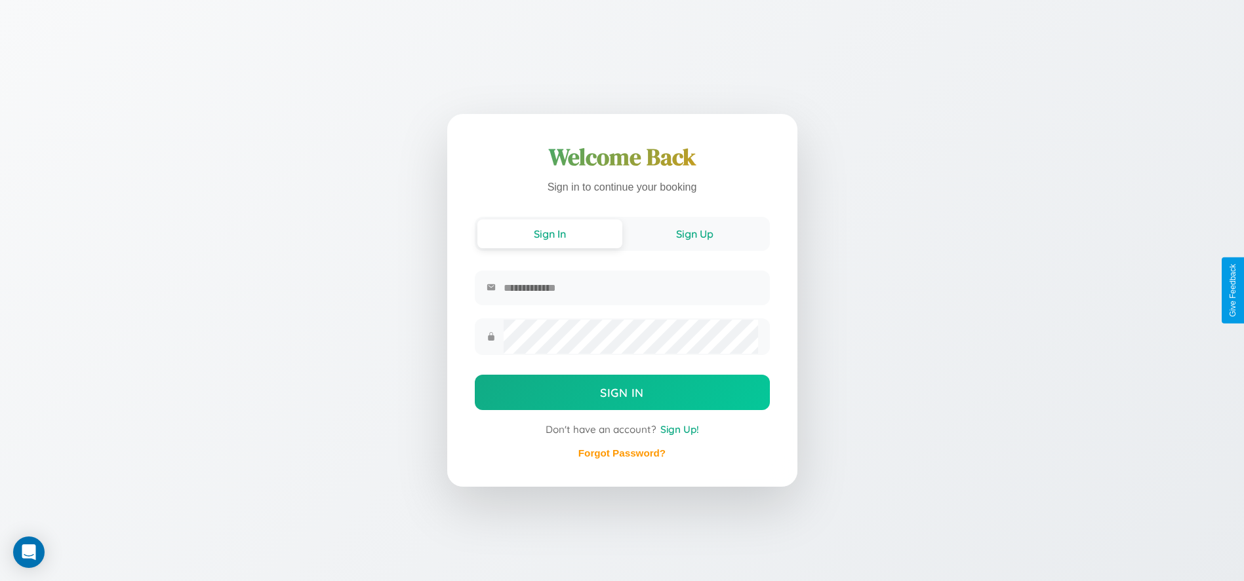
click at [694, 233] on button "Sign Up" at bounding box center [694, 234] width 145 height 29
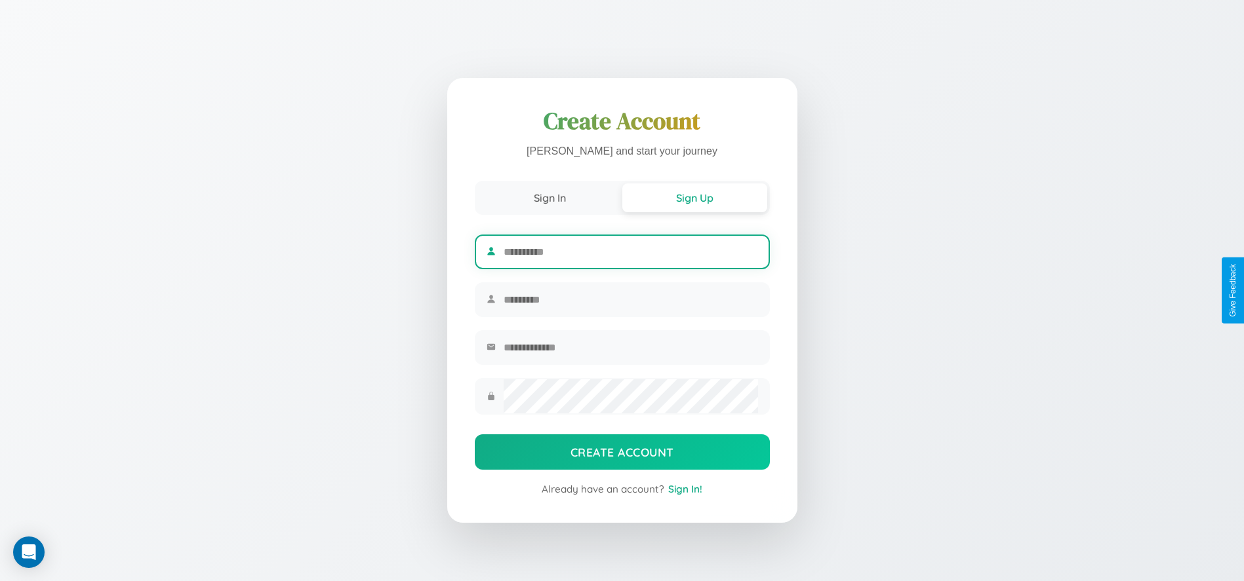
click at [630, 250] on input "text" at bounding box center [630, 252] width 254 height 32
type input "*****"
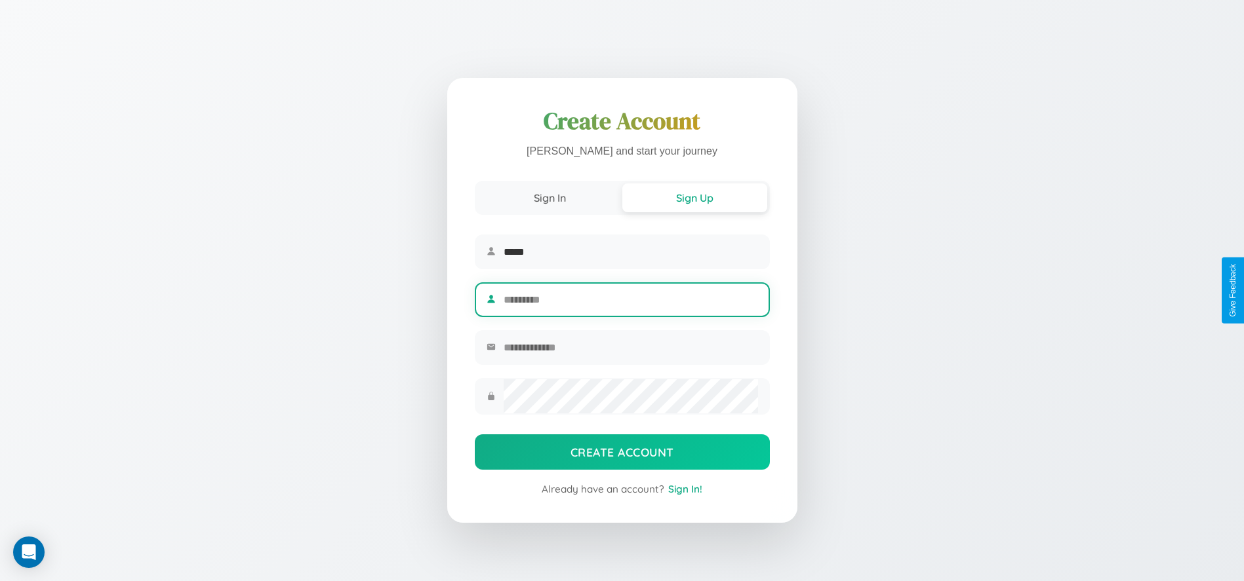
click at [630, 300] on input "text" at bounding box center [630, 300] width 254 height 32
type input "*********"
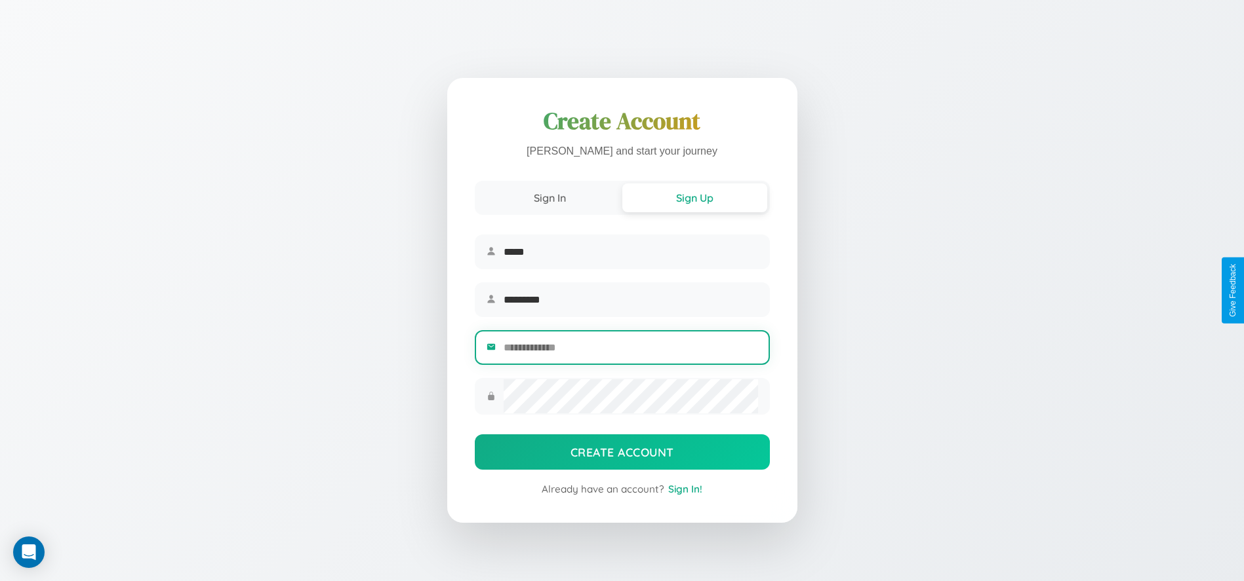
click at [630, 349] on input "email" at bounding box center [630, 348] width 254 height 32
type input "**********"
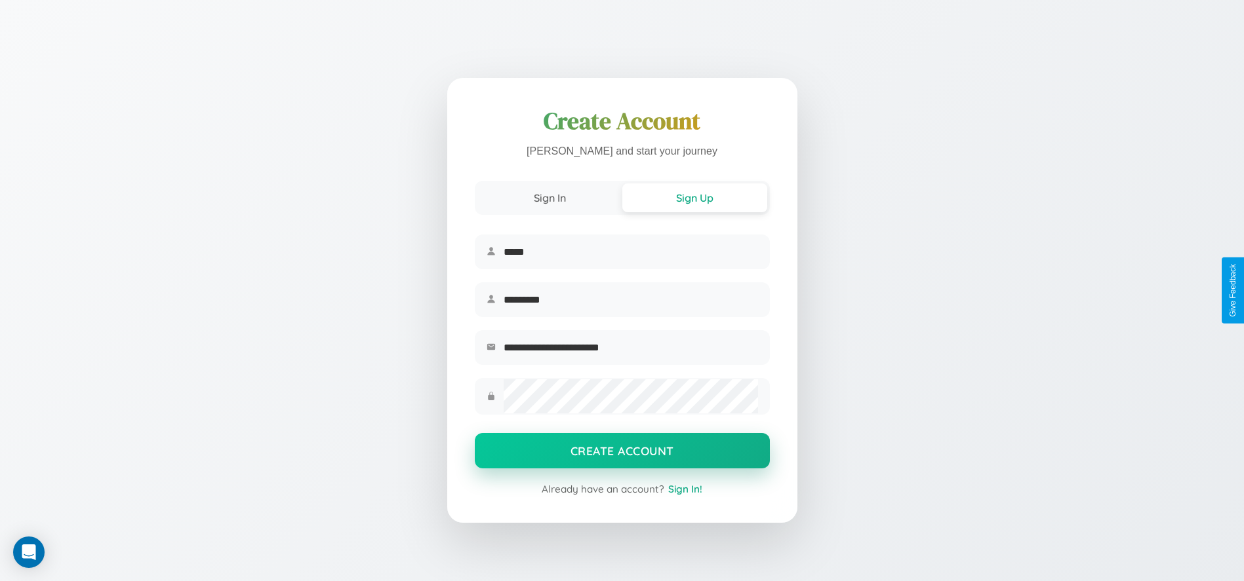
click at [621, 455] on button "Create Account" at bounding box center [622, 450] width 295 height 35
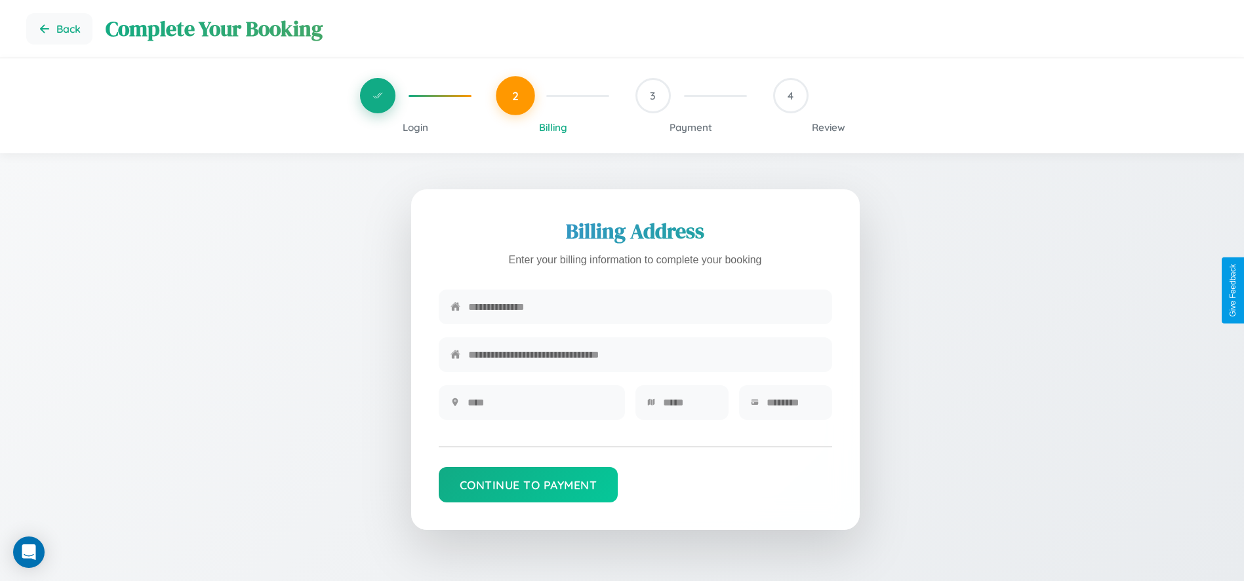
click at [644, 307] on input "text" at bounding box center [644, 307] width 352 height 32
type input "**********"
click at [540, 407] on input "text" at bounding box center [540, 403] width 146 height 32
type input "********"
click at [689, 407] on input "text" at bounding box center [690, 403] width 54 height 32
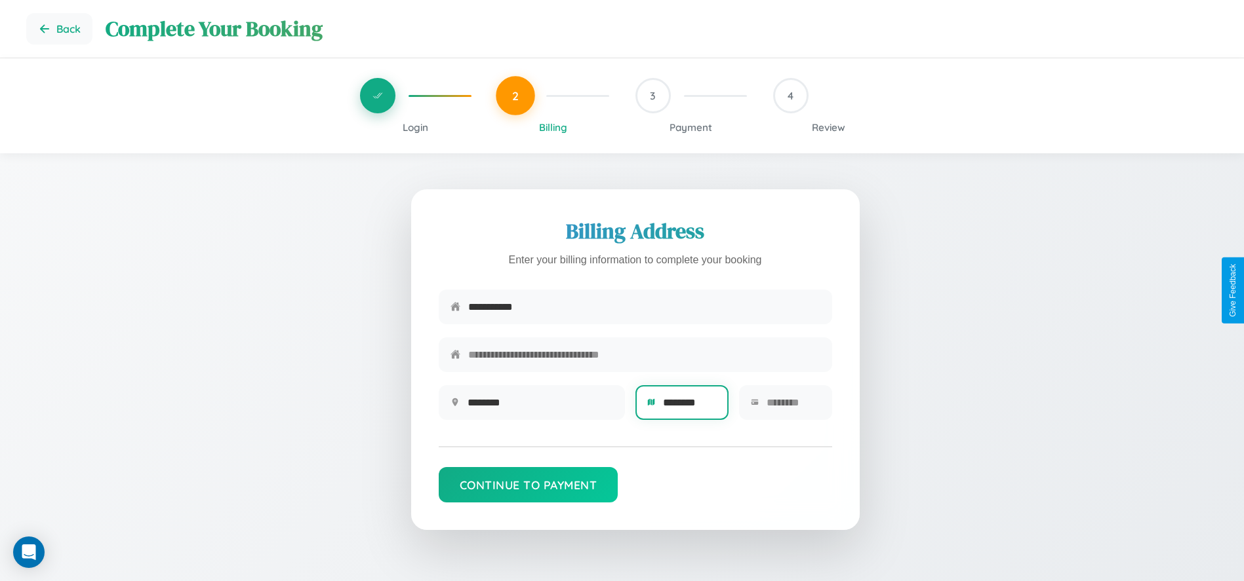
type input "********"
click at [793, 407] on input "text" at bounding box center [793, 403] width 54 height 32
type input "*****"
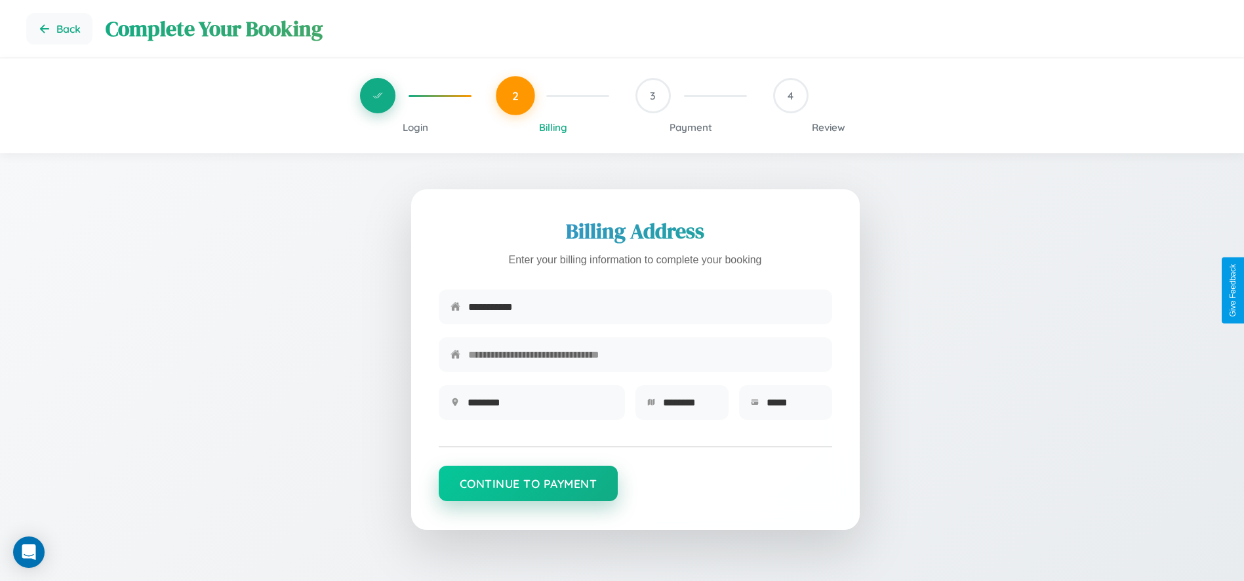
click at [528, 490] on button "Continue to Payment" at bounding box center [529, 483] width 180 height 35
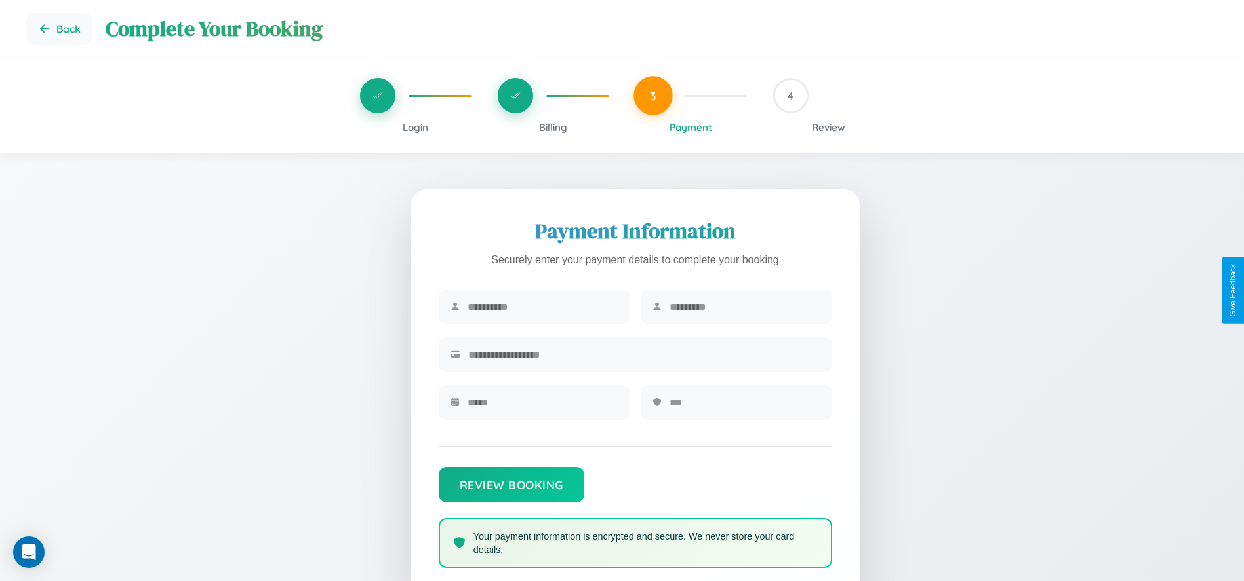
click at [542, 307] on input "text" at bounding box center [542, 307] width 151 height 32
type input "*********"
click at [744, 307] on input "text" at bounding box center [744, 307] width 151 height 32
type input "*****"
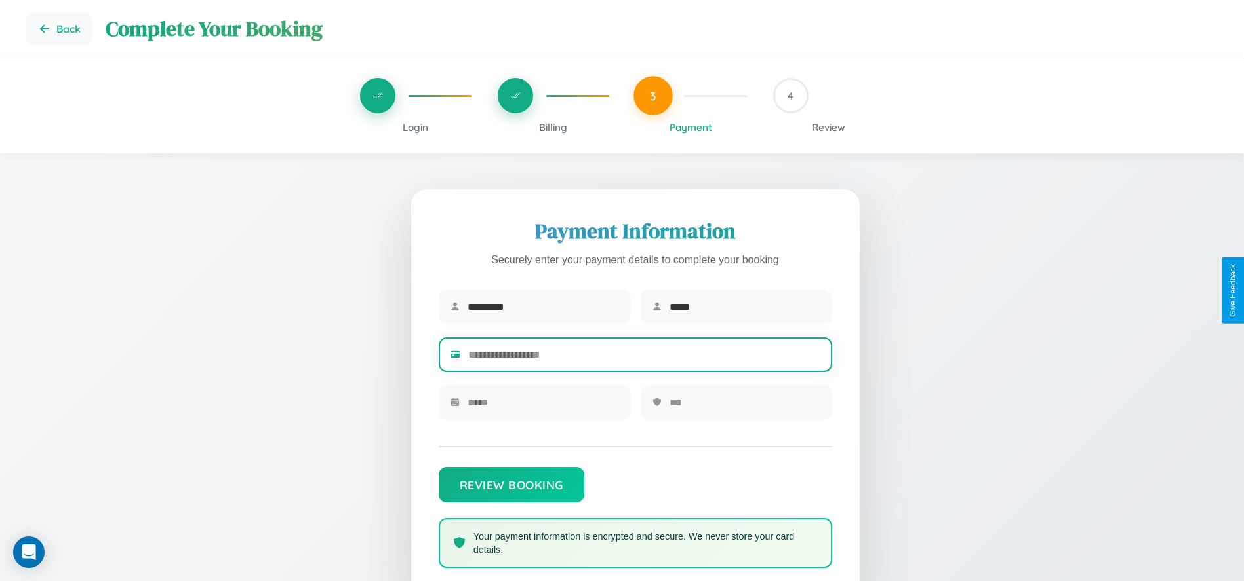
click at [644, 357] on input "text" at bounding box center [644, 355] width 352 height 32
type input "**********"
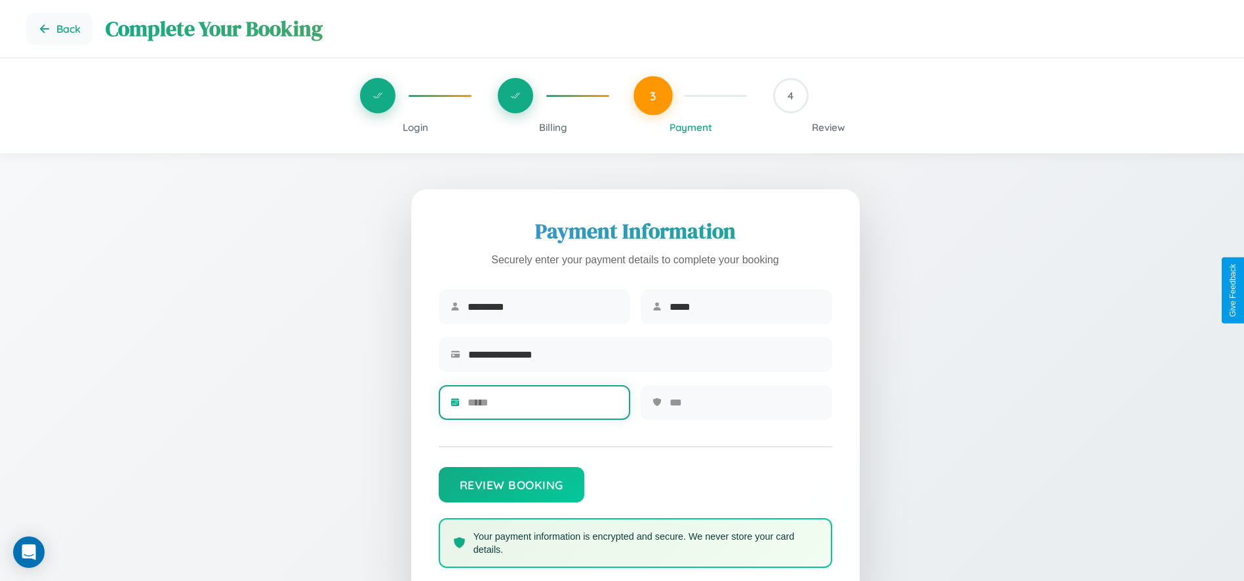
click at [542, 407] on input "text" at bounding box center [542, 403] width 151 height 32
type input "*****"
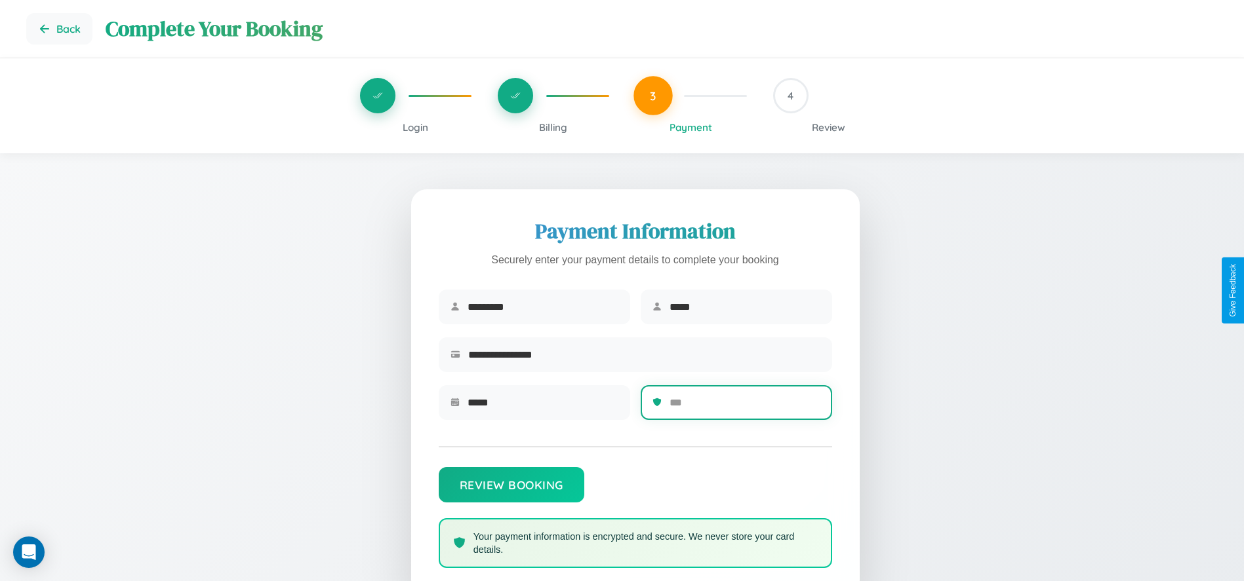
click at [744, 407] on input "text" at bounding box center [744, 403] width 151 height 32
type input "***"
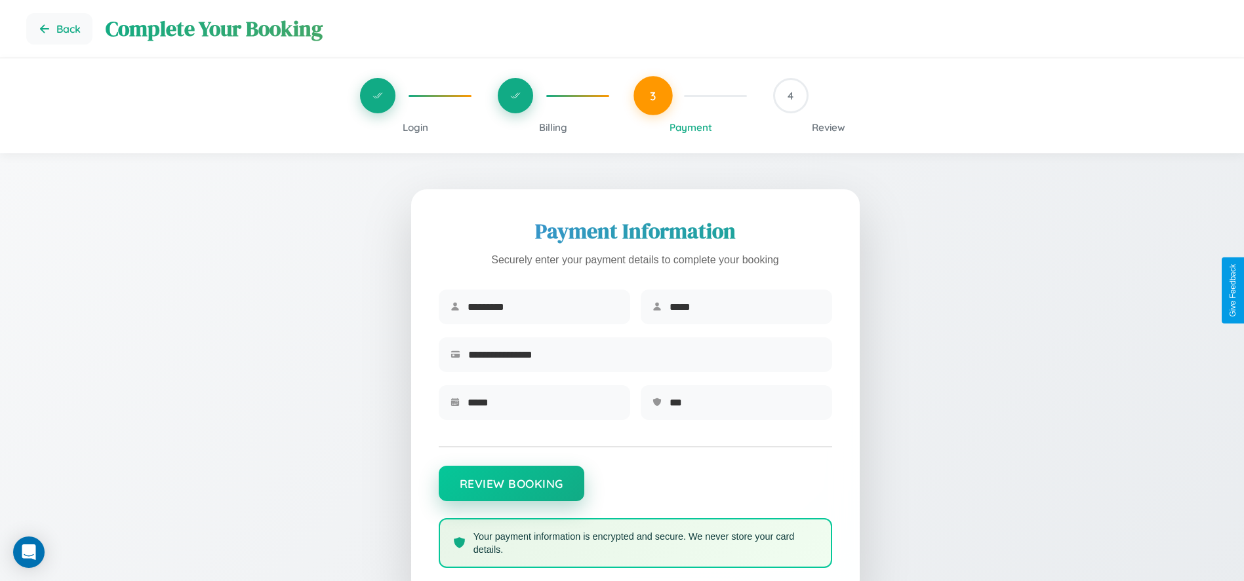
click at [511, 490] on button "Review Booking" at bounding box center [512, 483] width 146 height 35
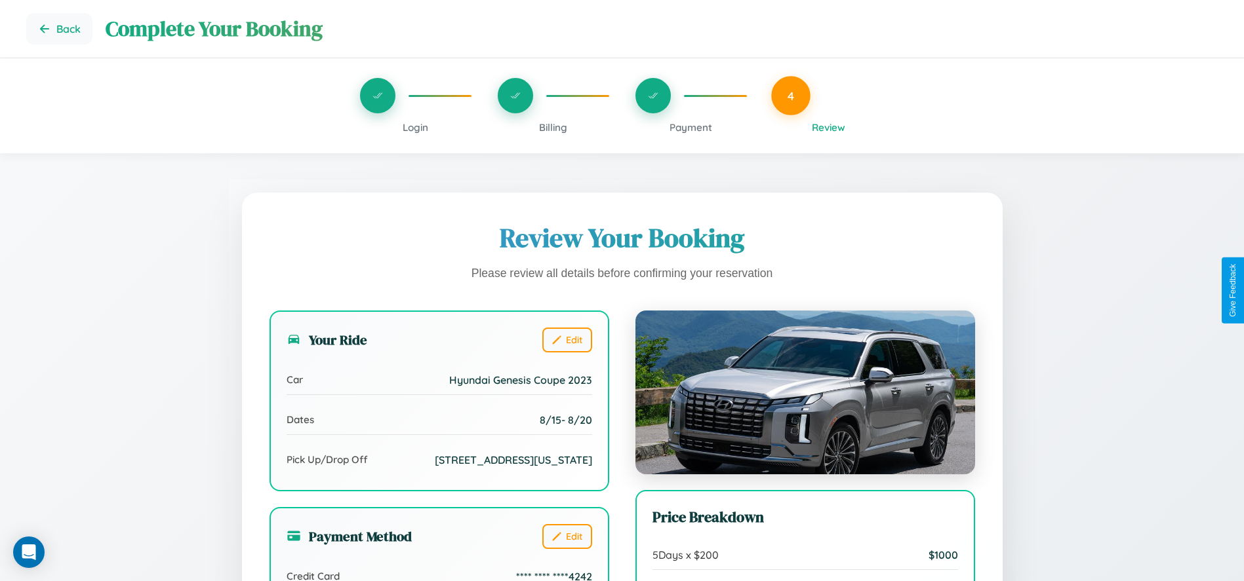
scroll to position [178, 0]
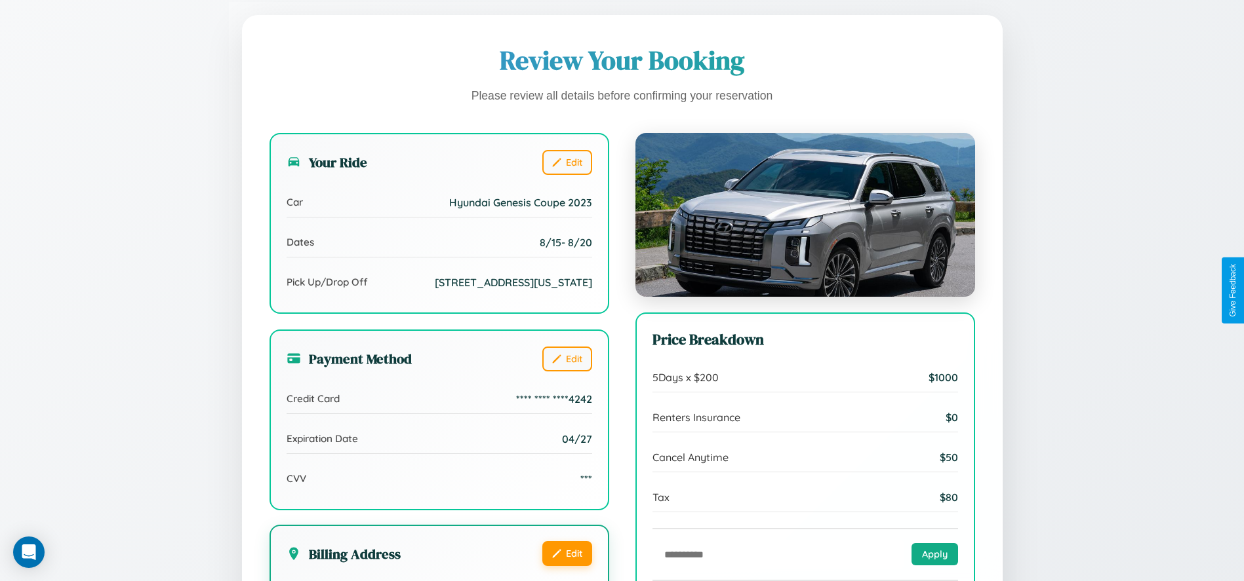
click at [566, 566] on button "Edit" at bounding box center [567, 554] width 50 height 25
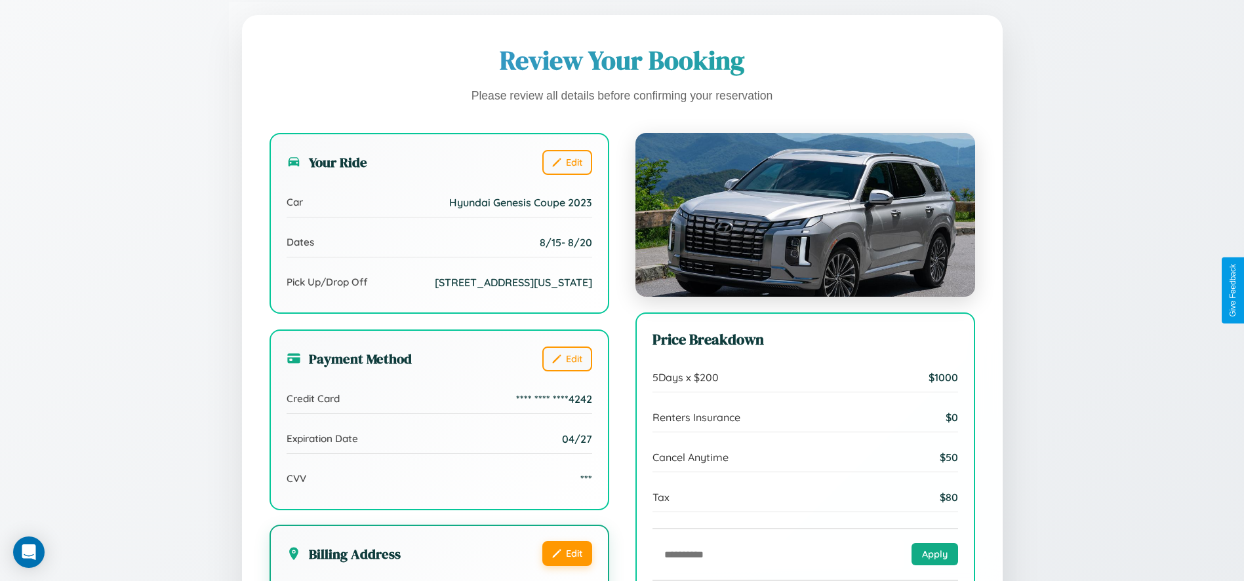
click at [566, 566] on button "Edit" at bounding box center [567, 554] width 50 height 25
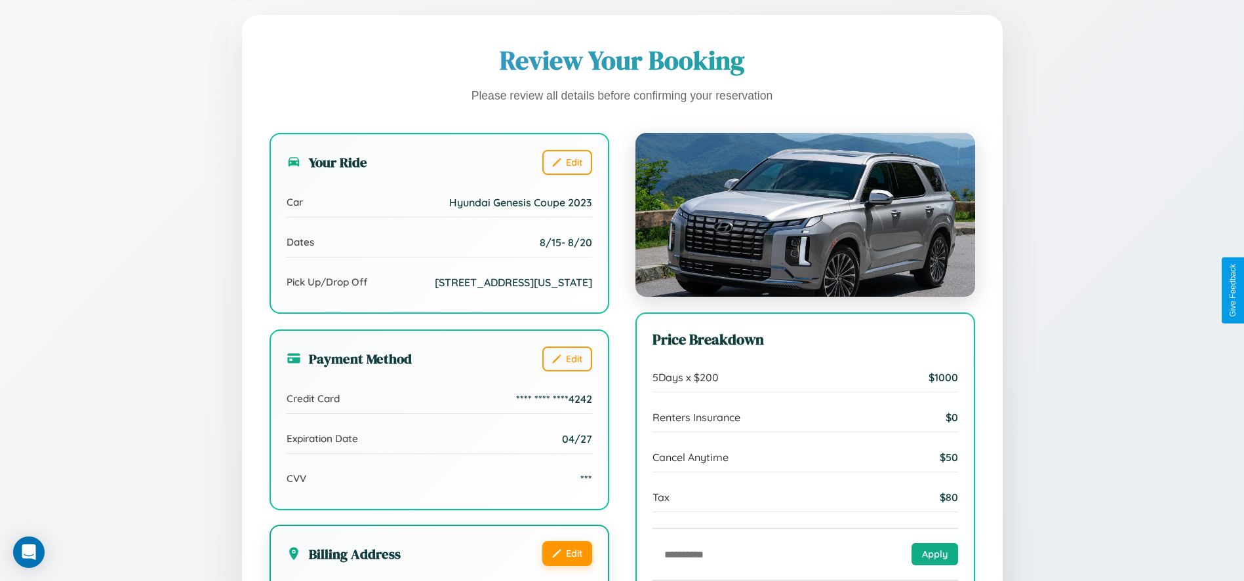
click at [566, 566] on button "Edit" at bounding box center [567, 554] width 50 height 25
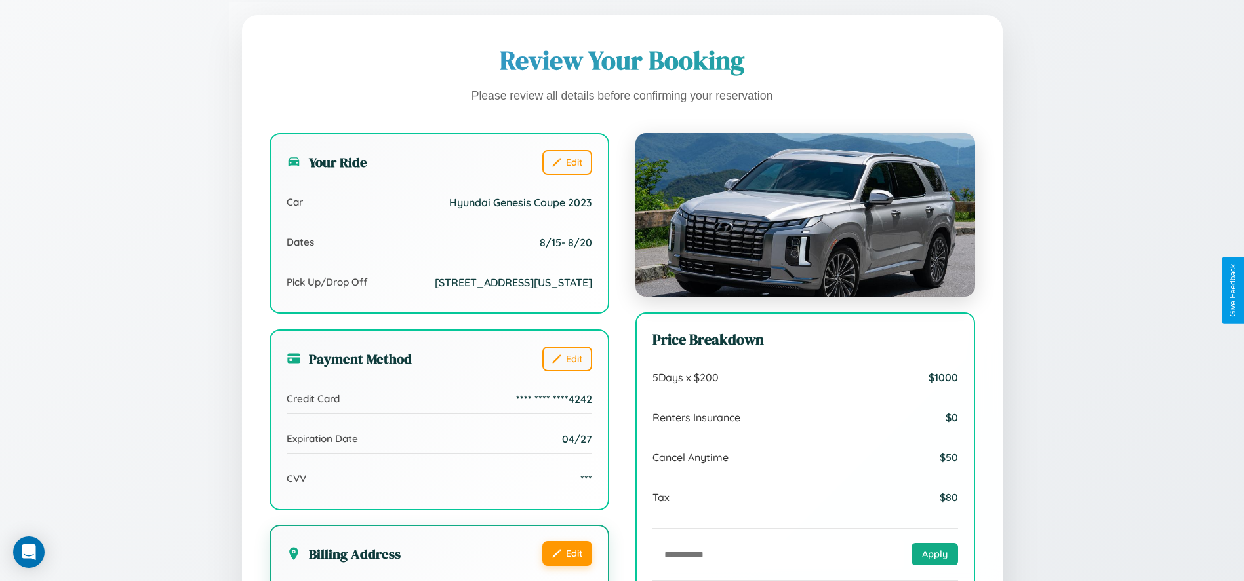
click at [566, 566] on button "Edit" at bounding box center [567, 554] width 50 height 25
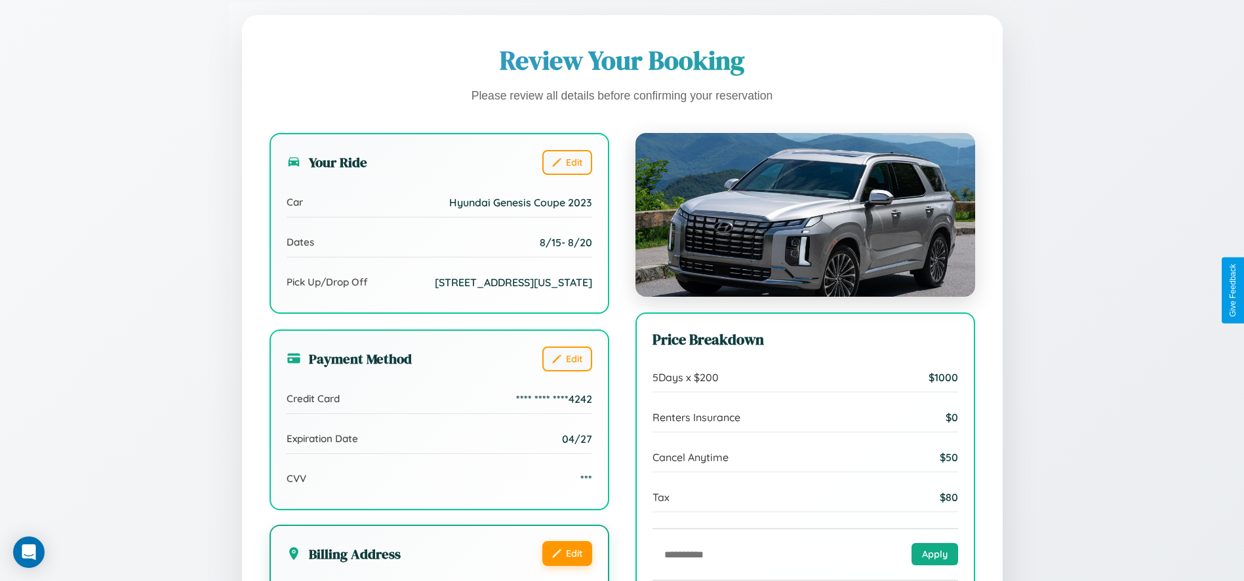
click at [566, 566] on button "Edit" at bounding box center [567, 554] width 50 height 25
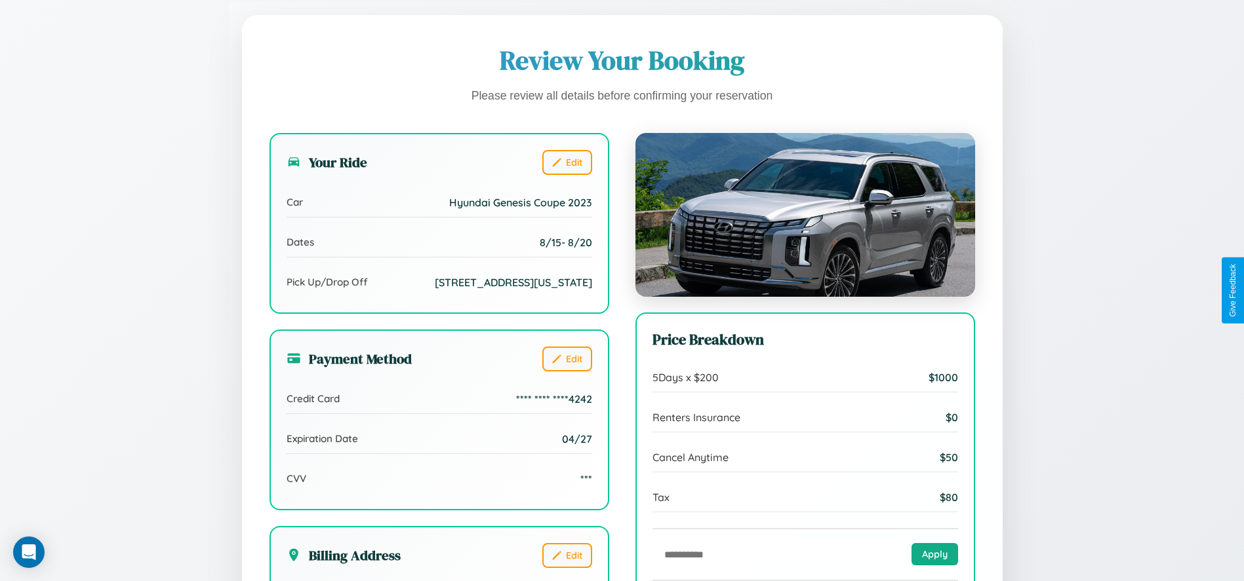
scroll to position [0, 0]
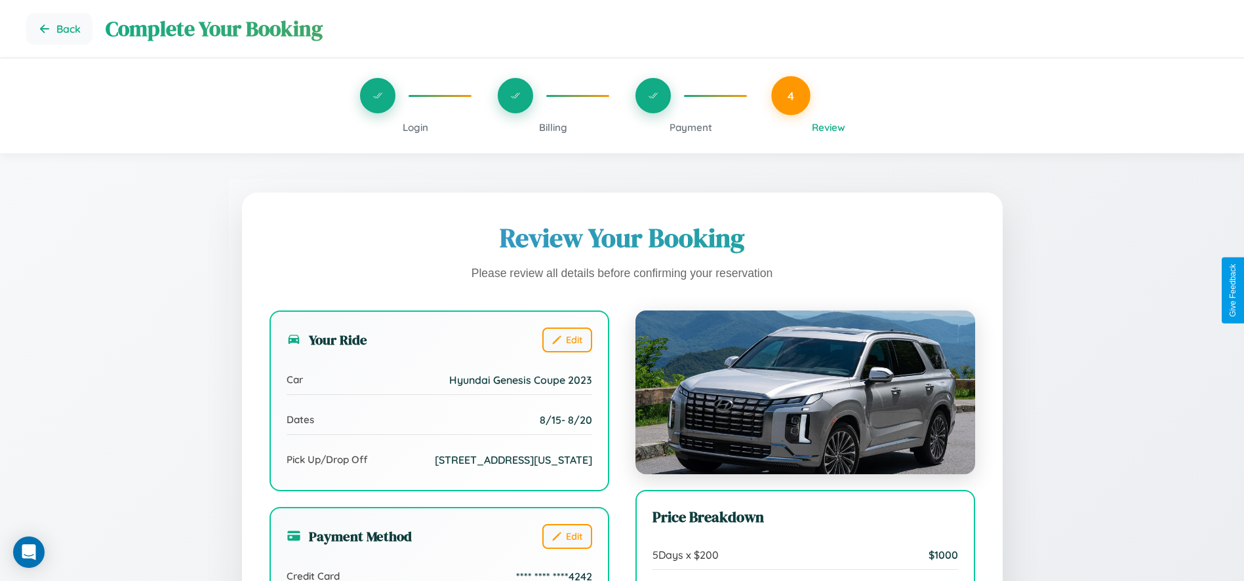
click at [553, 127] on span "Billing" at bounding box center [553, 127] width 28 height 12
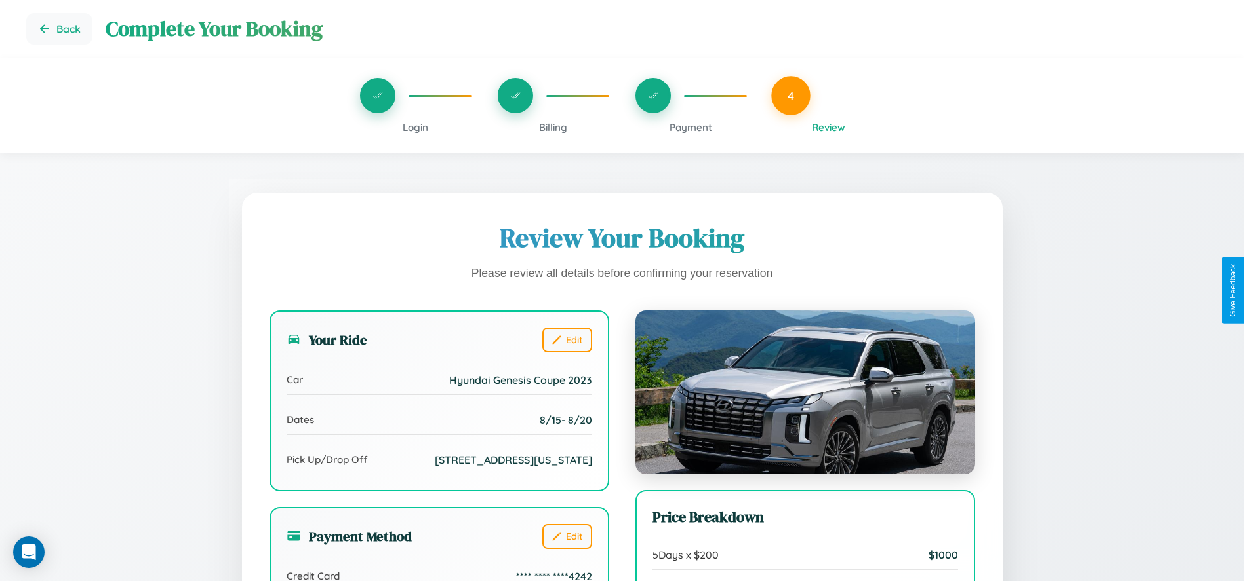
click at [553, 127] on span "Billing" at bounding box center [553, 127] width 28 height 12
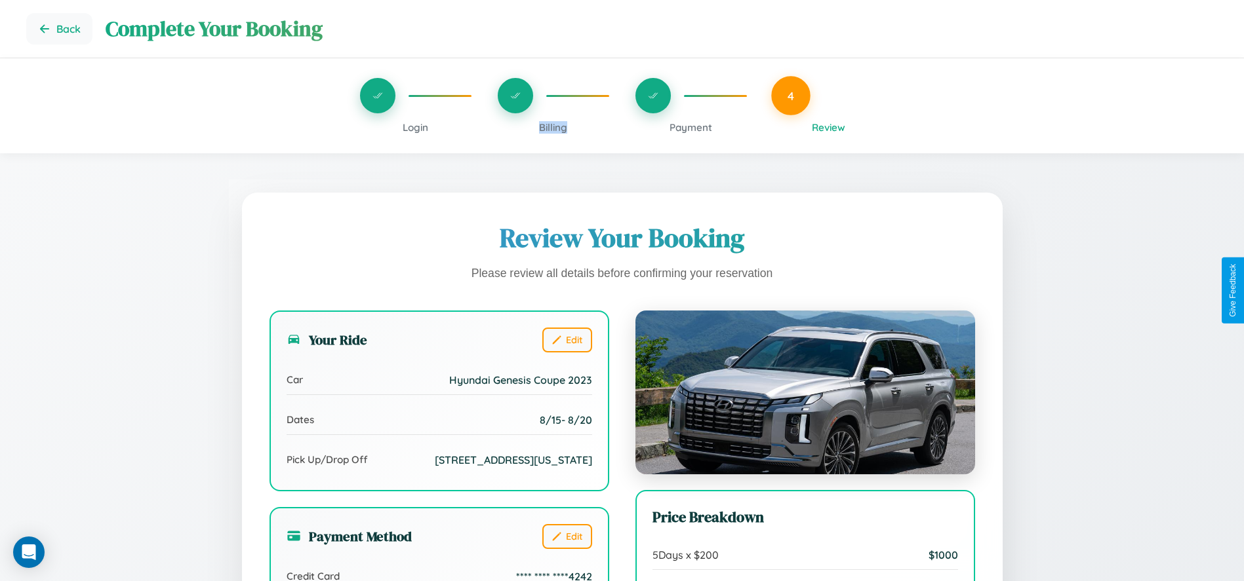
click at [553, 127] on span "Billing" at bounding box center [553, 127] width 28 height 12
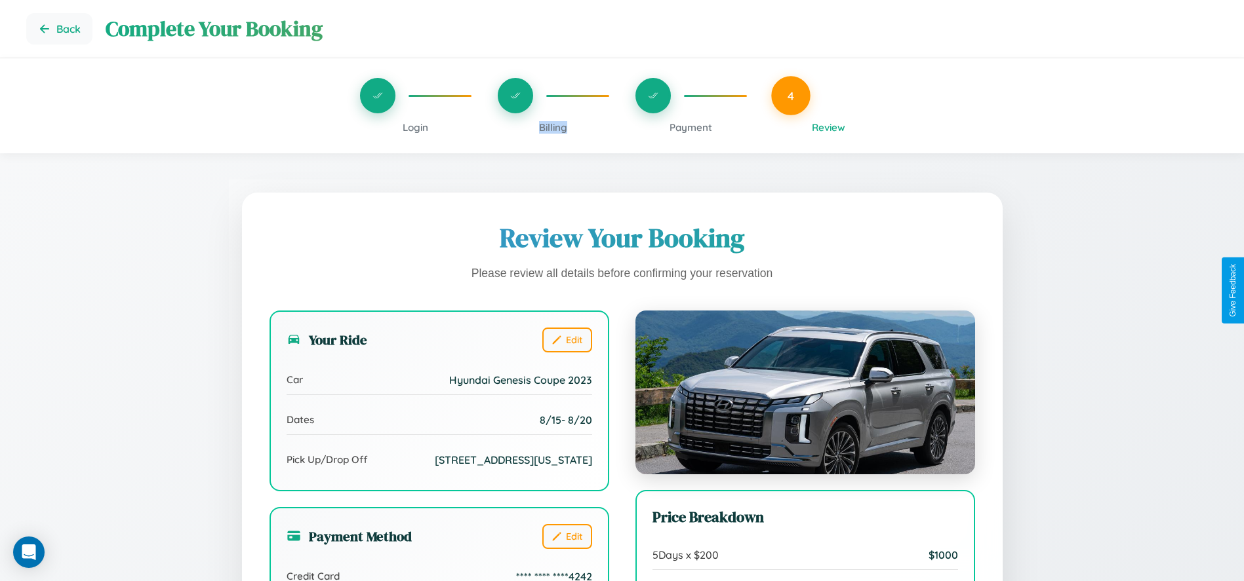
click at [553, 127] on span "Billing" at bounding box center [553, 127] width 28 height 12
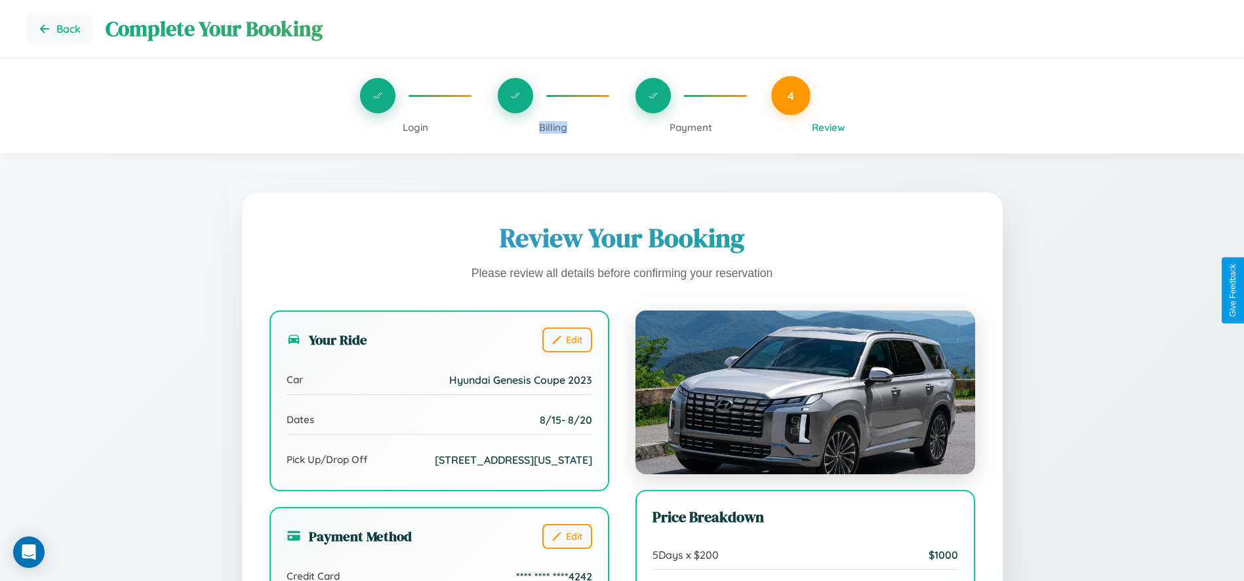
click at [553, 127] on span "Billing" at bounding box center [553, 127] width 28 height 12
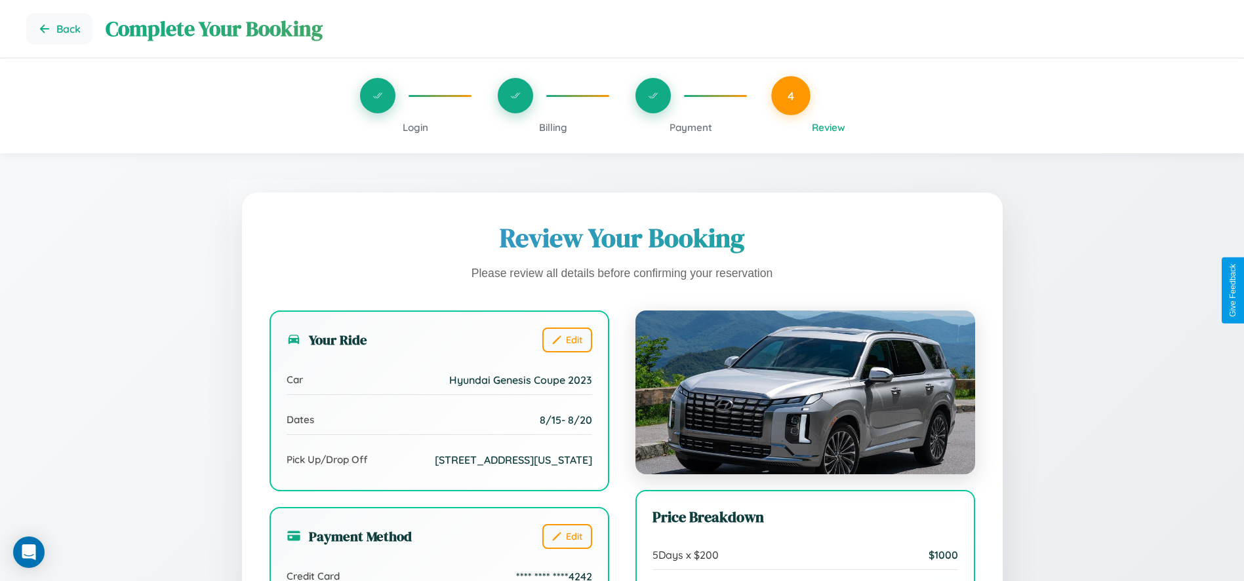
scroll to position [422, 0]
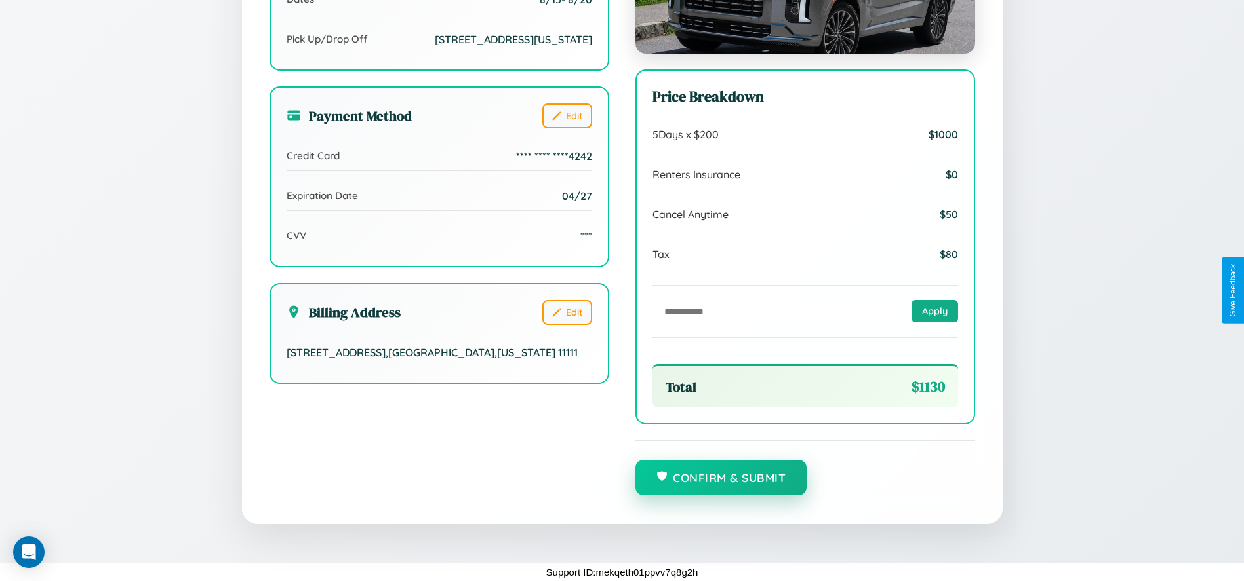
click at [720, 479] on button "Confirm & Submit" at bounding box center [721, 477] width 172 height 35
